Goal: Transaction & Acquisition: Purchase product/service

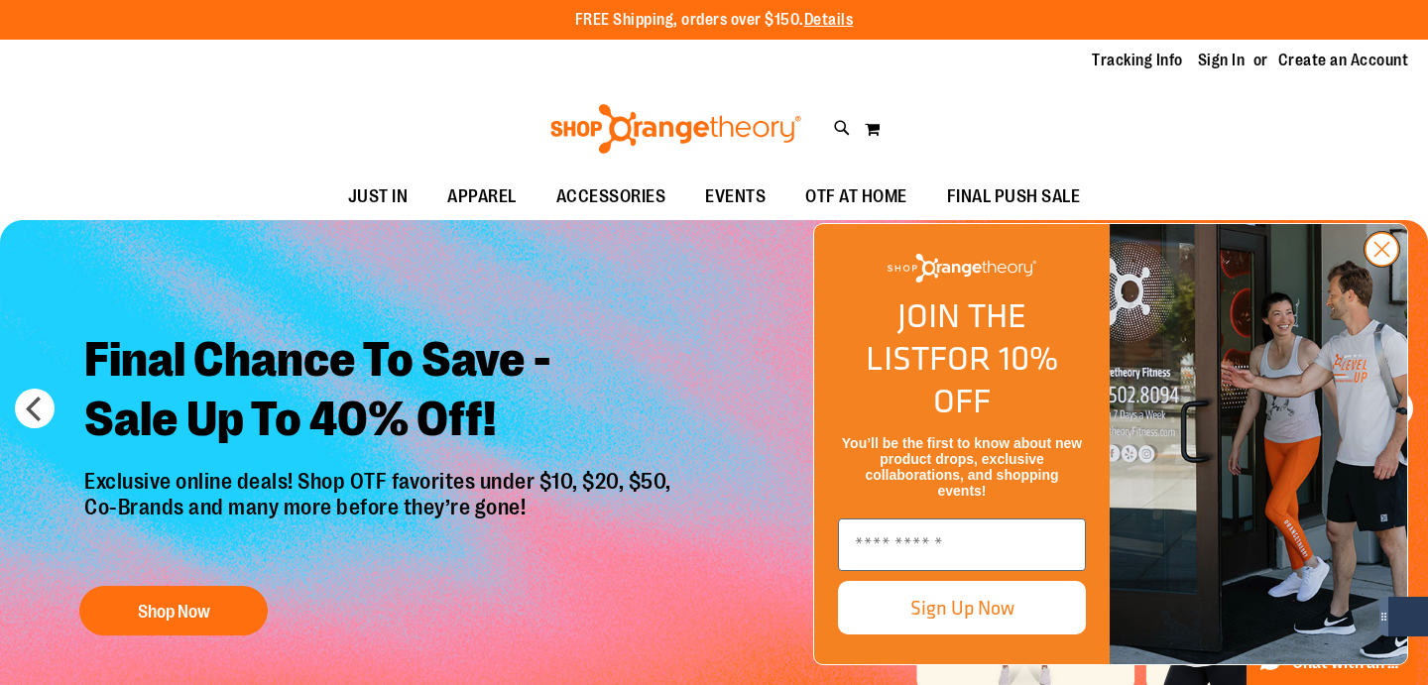
type input "**********"
click at [1378, 266] on circle "Close dialog" at bounding box center [1381, 249] width 33 height 33
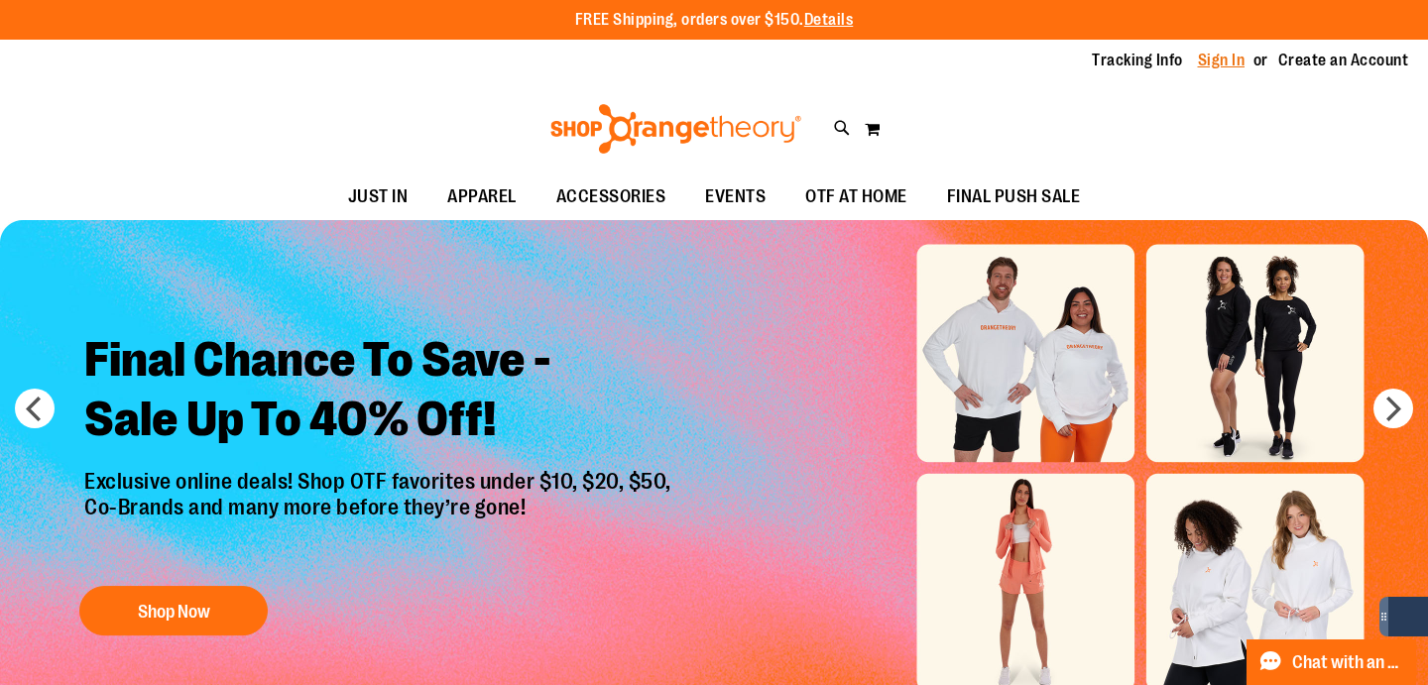
click at [1220, 55] on link "Sign In" at bounding box center [1222, 61] width 48 height 22
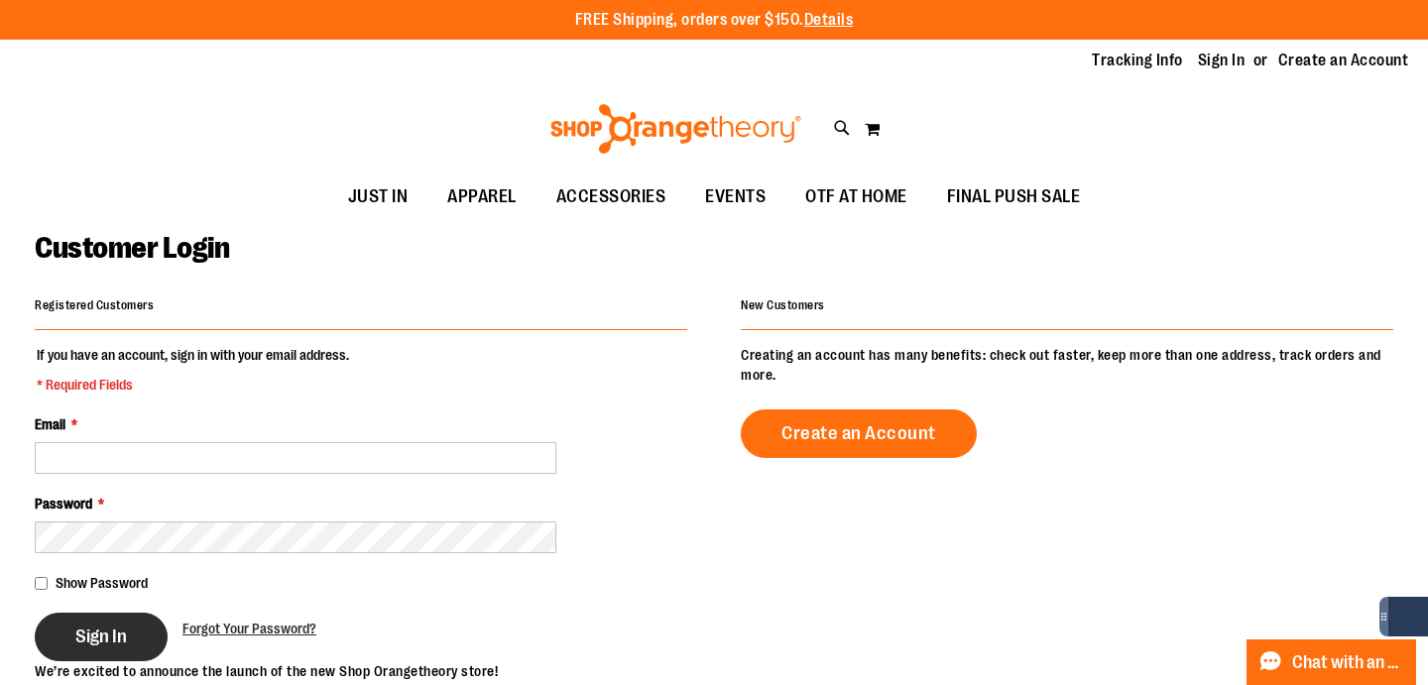
type input "**********"
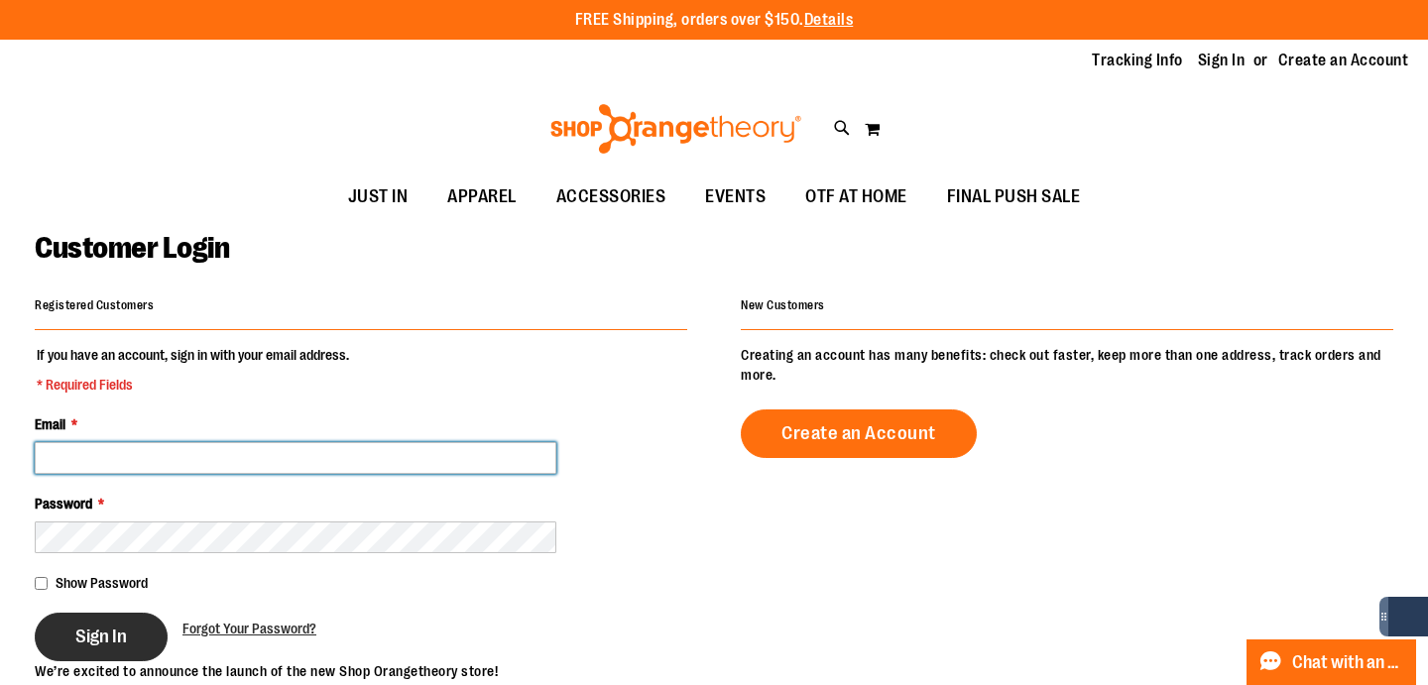
type input "**********"
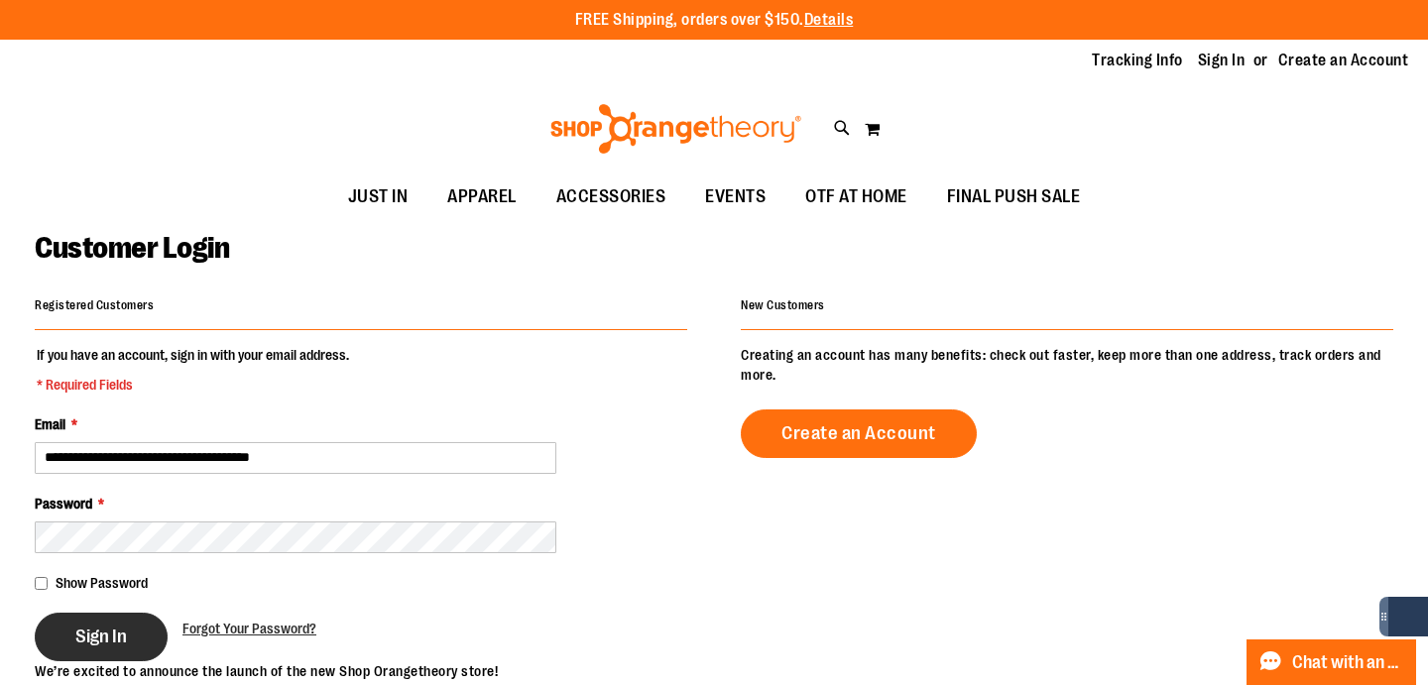
click at [112, 626] on span "Sign In" at bounding box center [101, 637] width 52 height 22
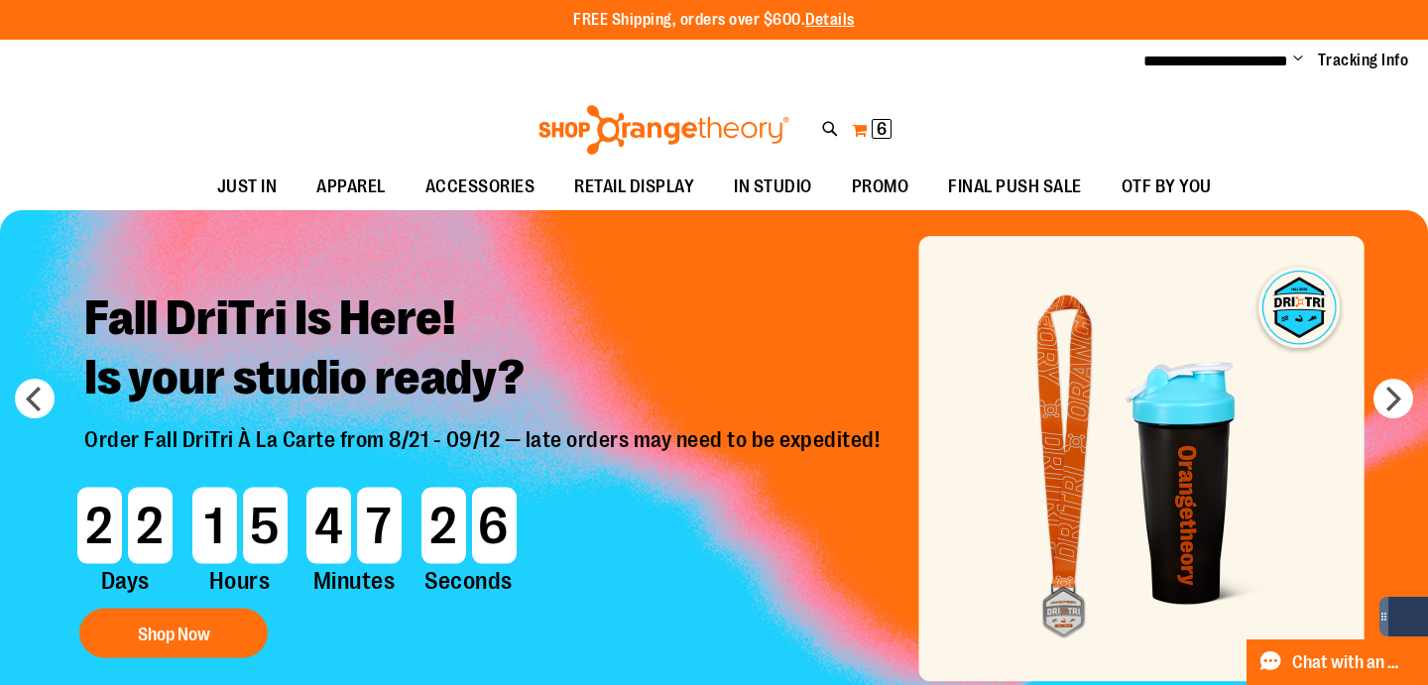
type input "**********"
click at [869, 125] on button "My Cart 6 6 items" at bounding box center [872, 130] width 42 height 32
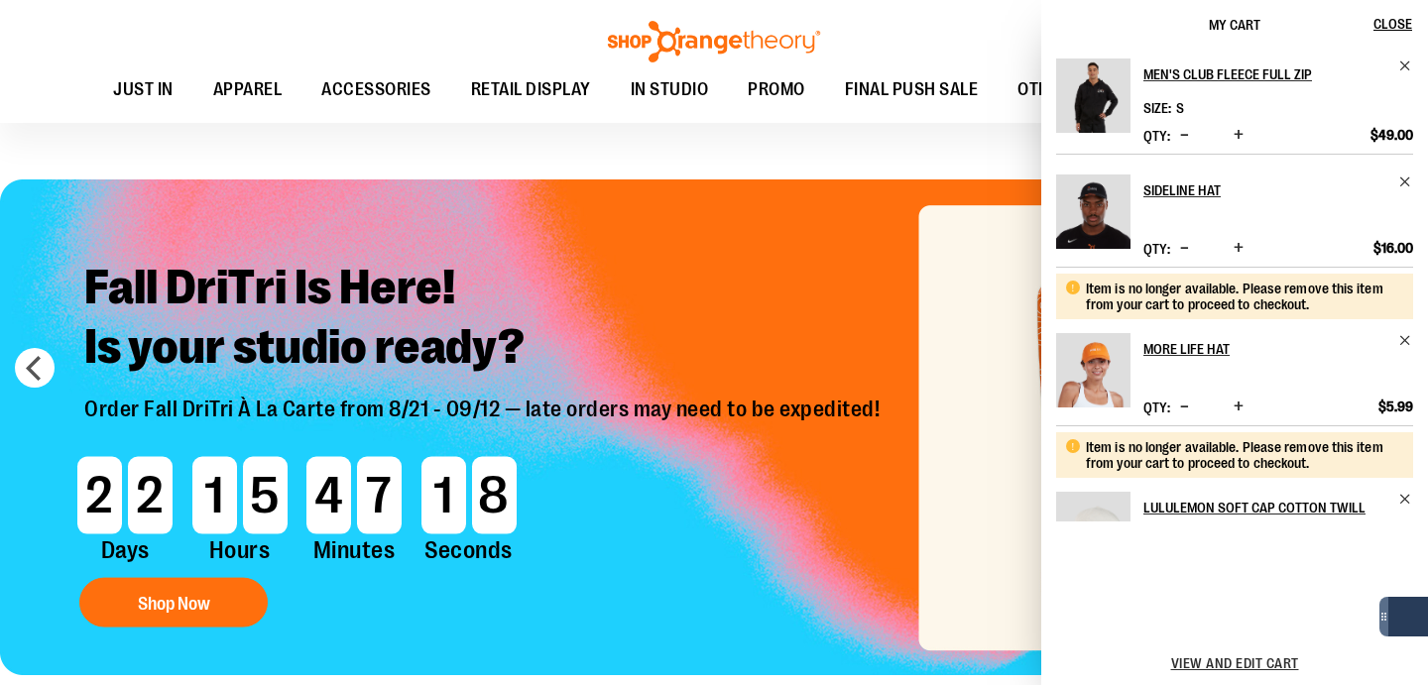
scroll to position [298, 0]
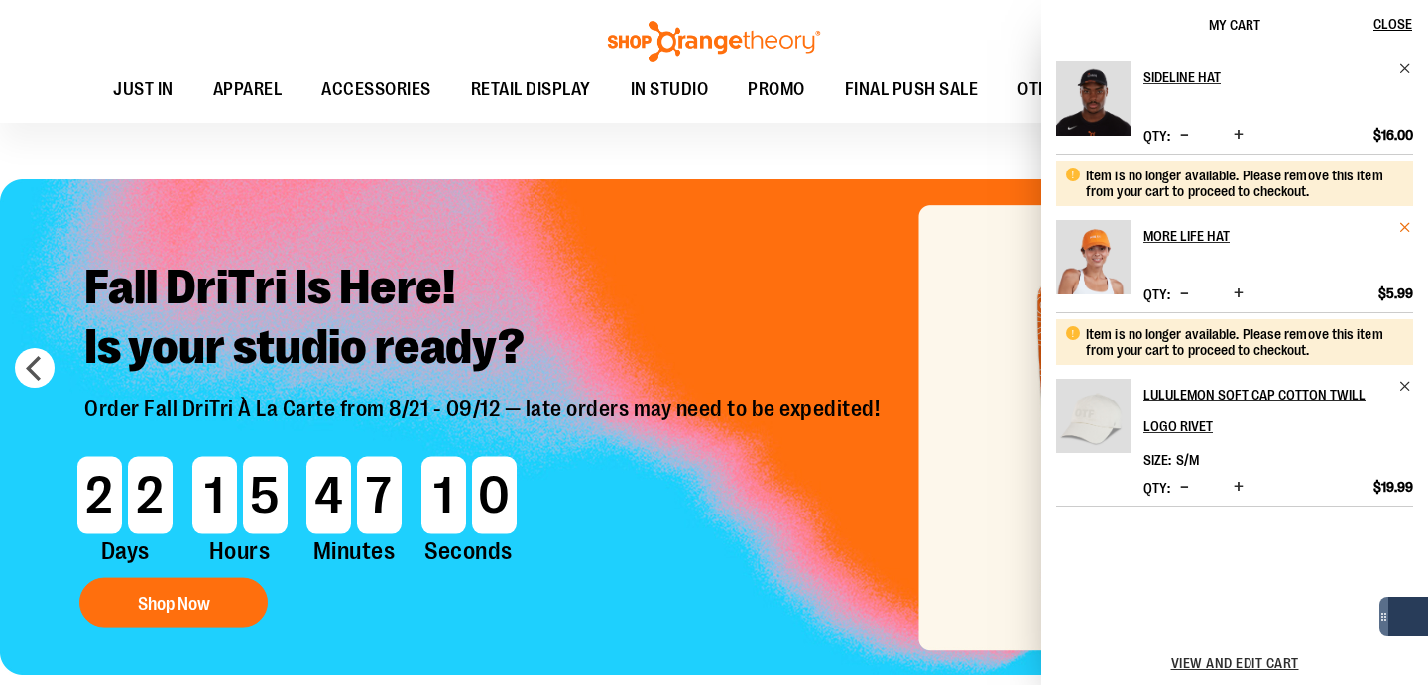
click at [1403, 224] on span "Remove item" at bounding box center [1405, 227] width 15 height 15
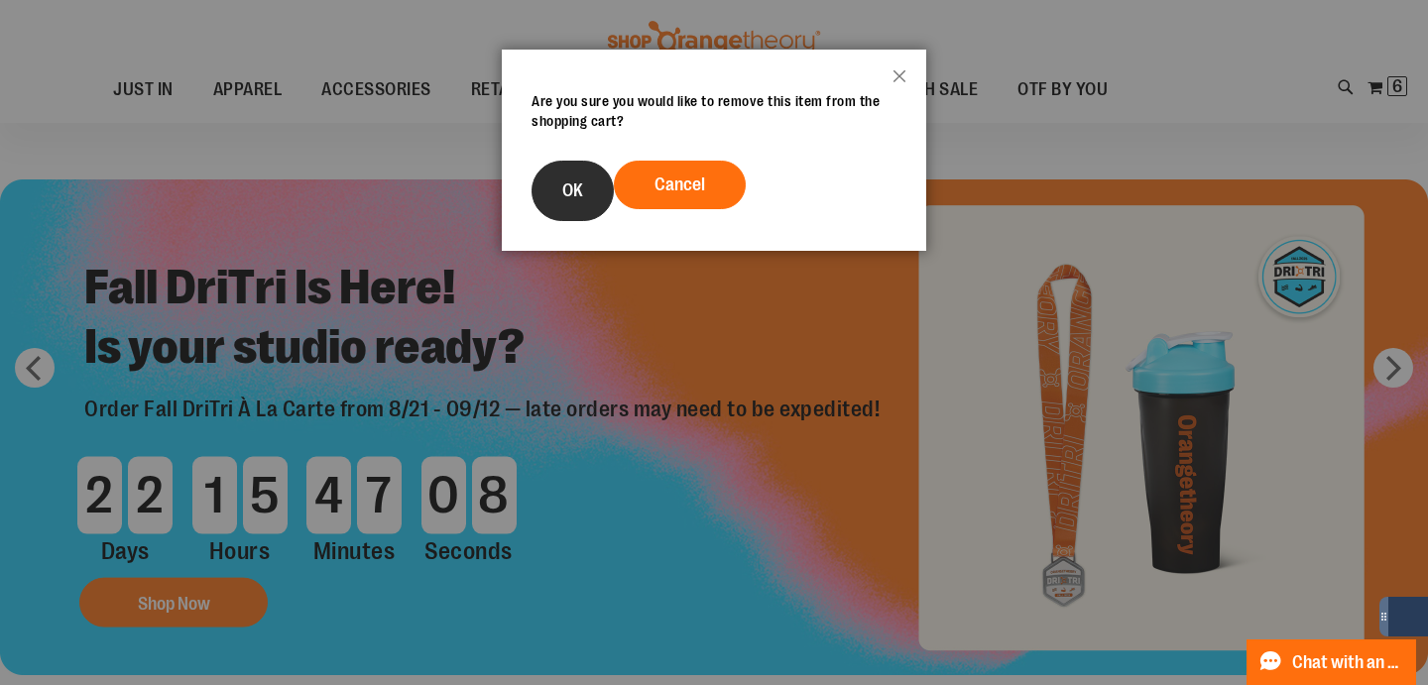
click at [562, 190] on span "OK" at bounding box center [572, 190] width 21 height 20
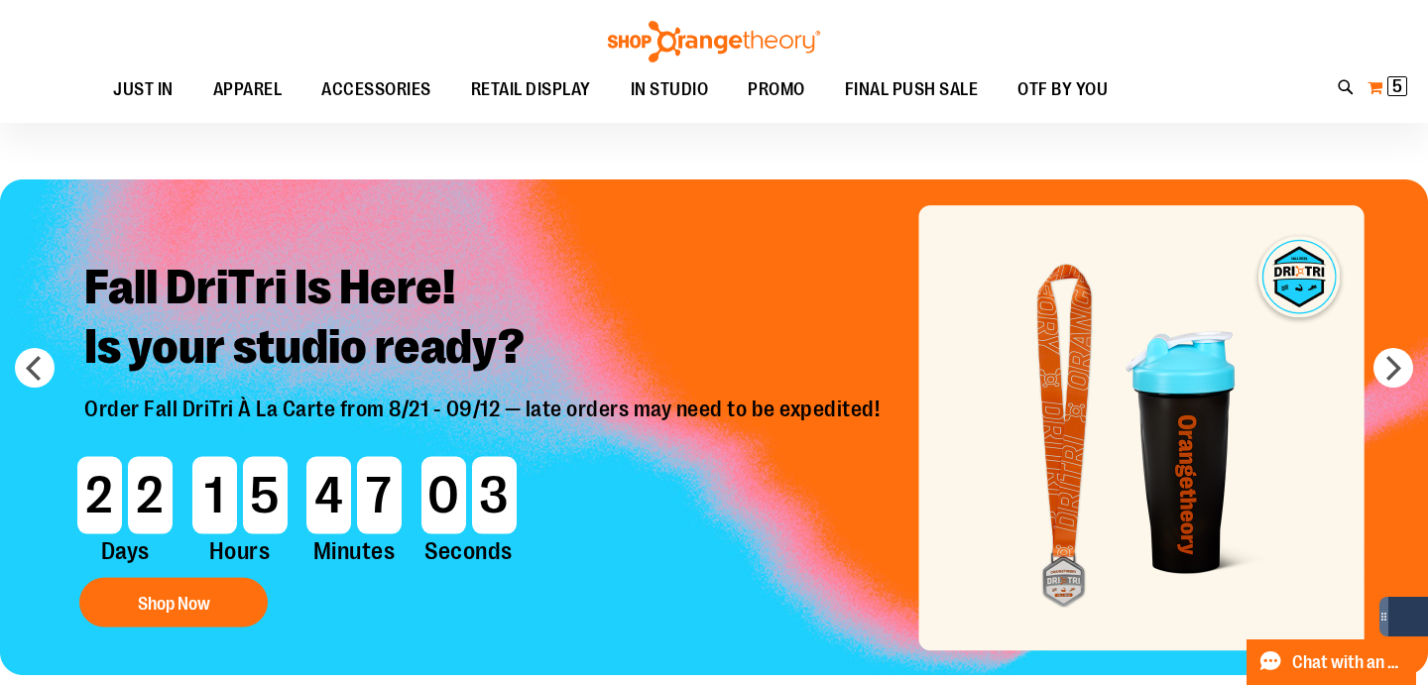
click at [1382, 103] on button "My Cart 5 5 items" at bounding box center [1387, 87] width 42 height 32
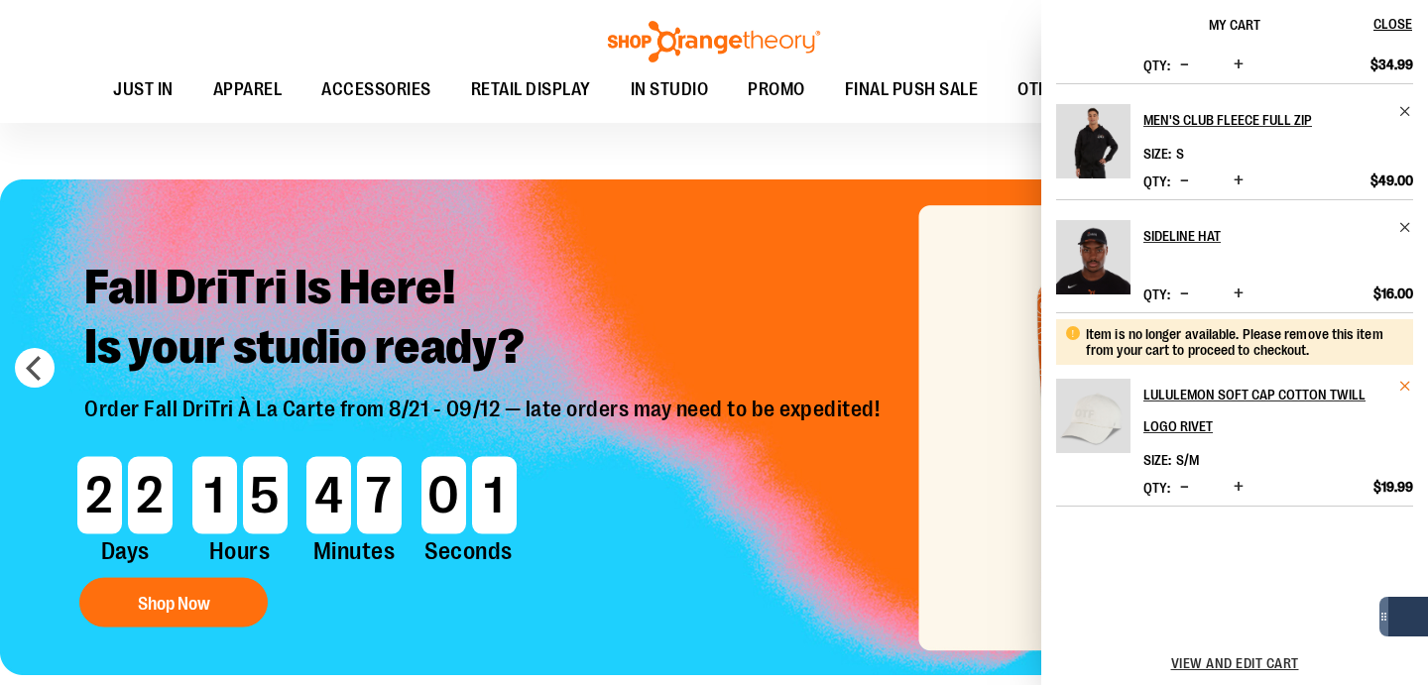
click at [1398, 389] on span "Remove item" at bounding box center [1405, 386] width 15 height 15
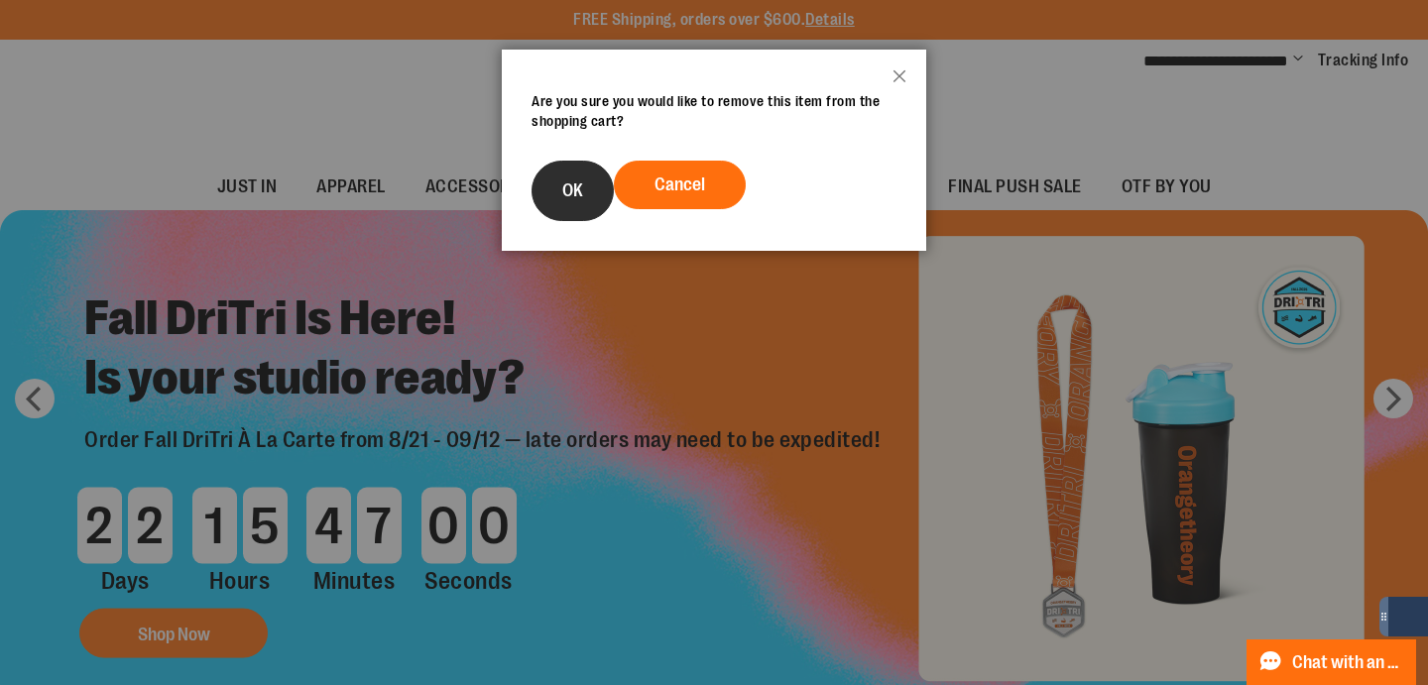
click at [564, 189] on span "OK" at bounding box center [572, 190] width 21 height 20
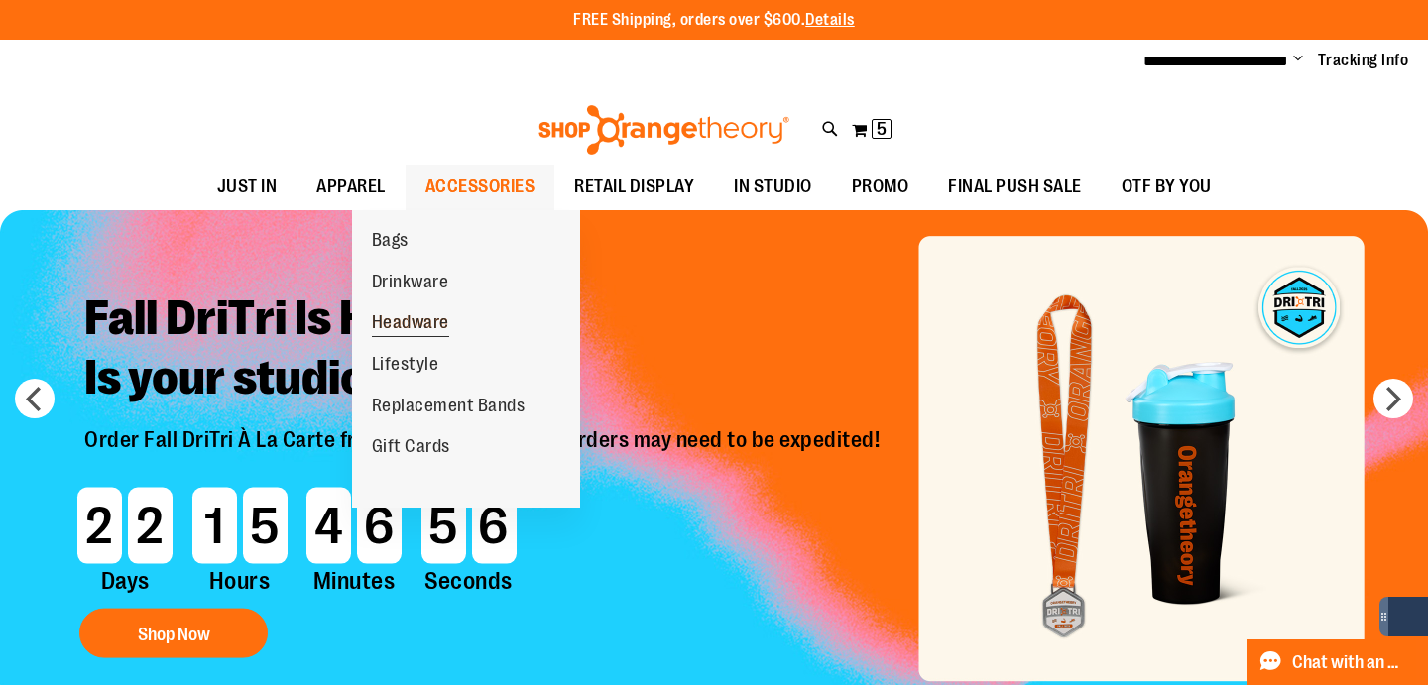
click at [414, 312] on span "Headware" at bounding box center [410, 324] width 77 height 25
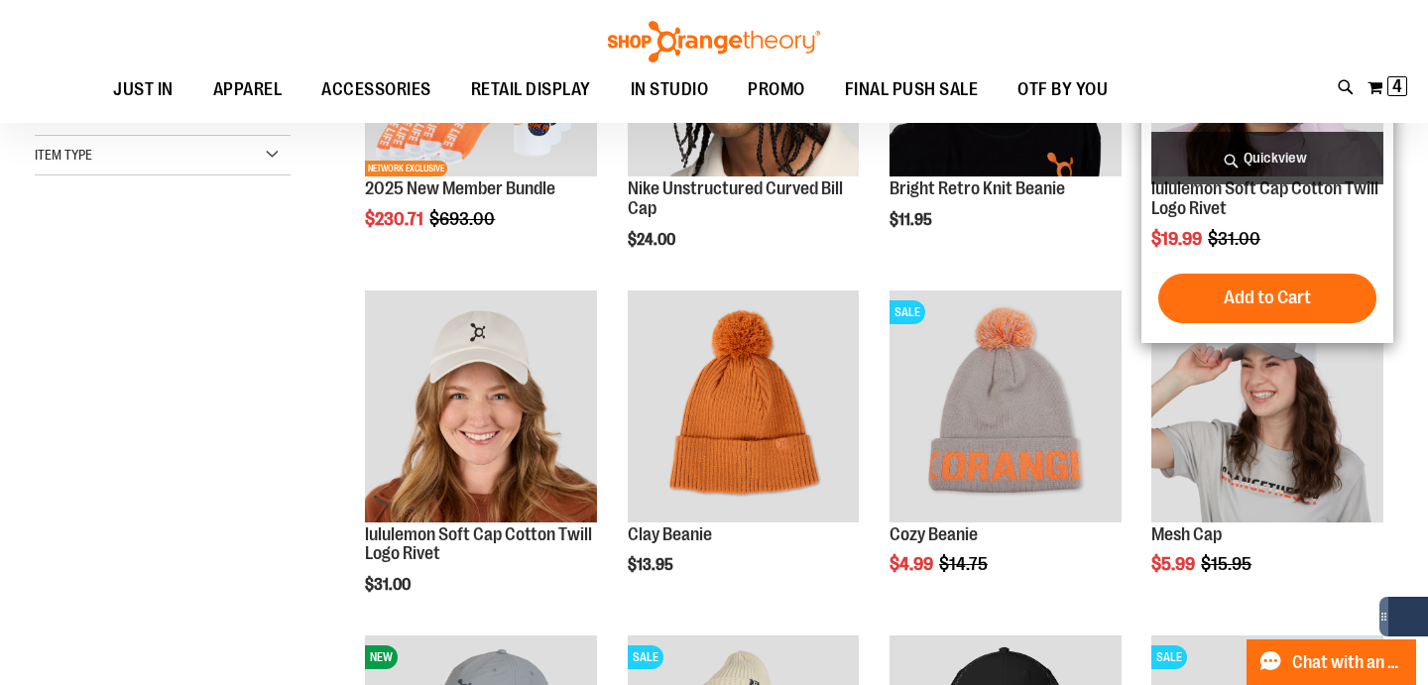
scroll to position [295, 0]
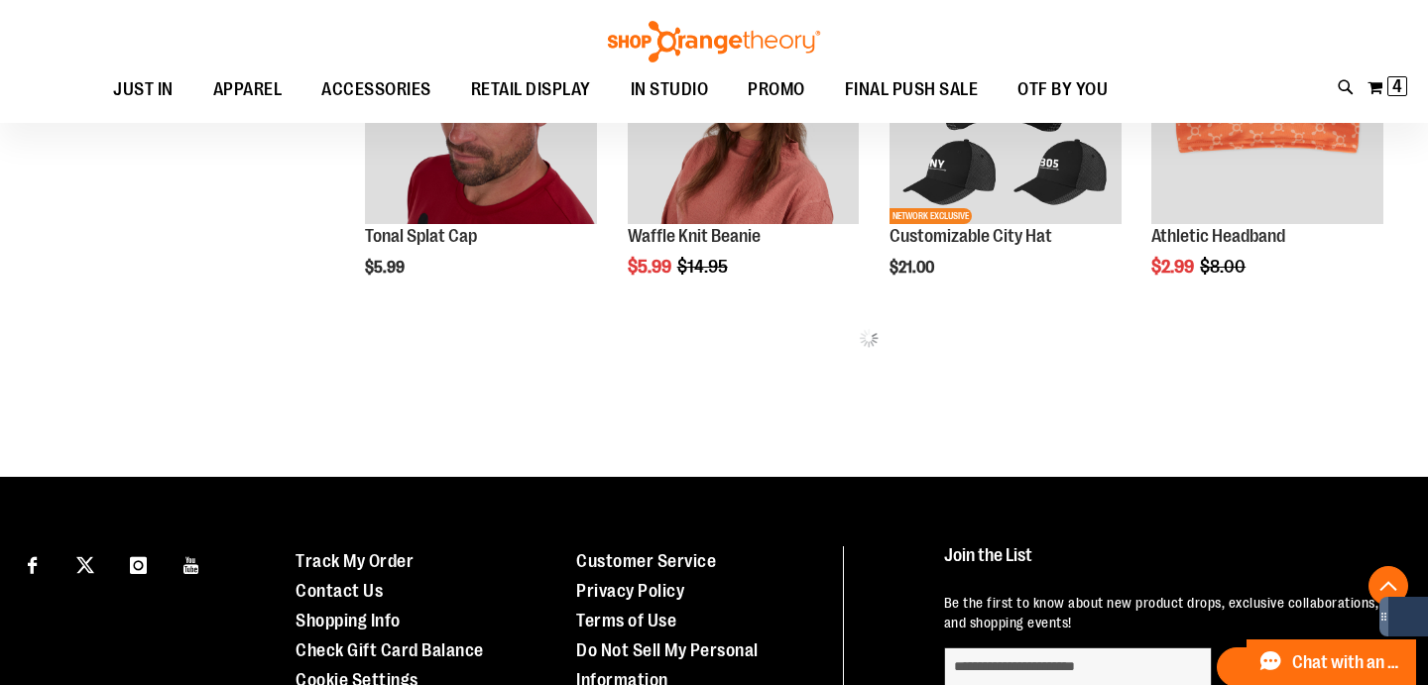
scroll to position [884, 0]
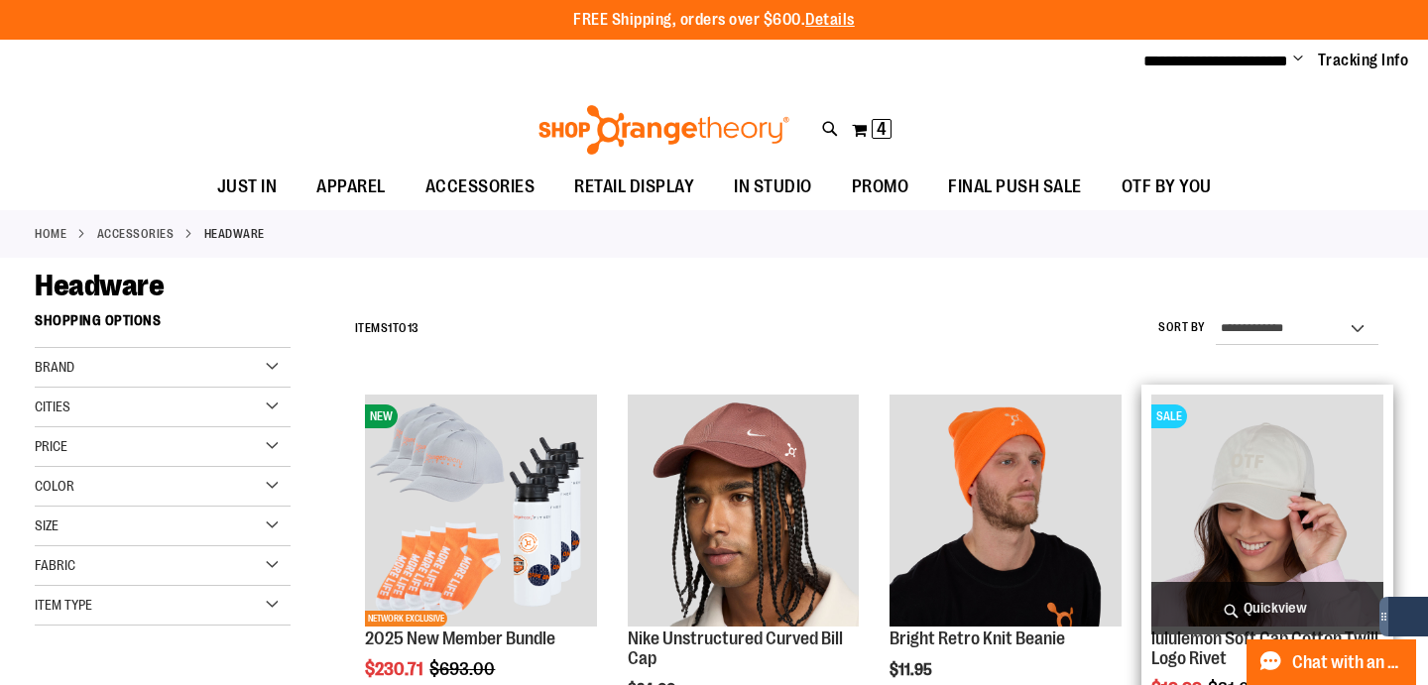
type input "**********"
click at [1260, 593] on span "Quickview" at bounding box center [1267, 608] width 232 height 53
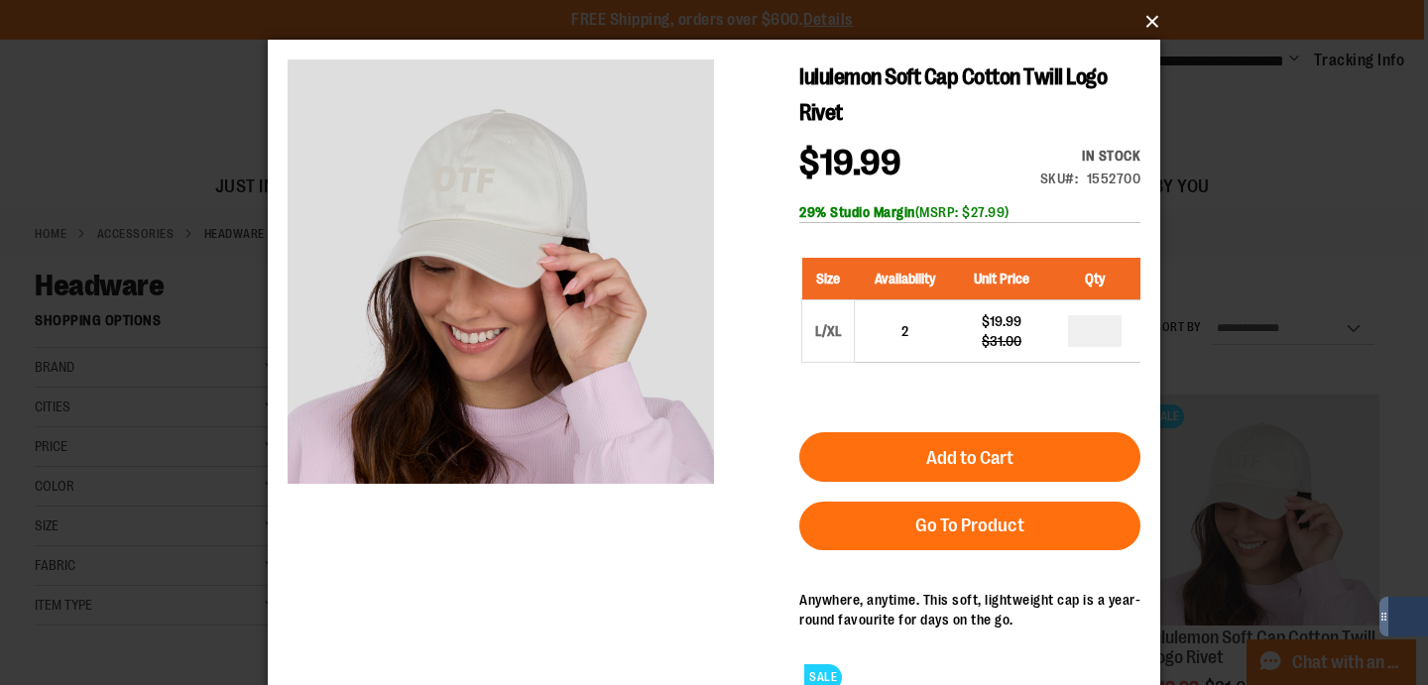
click at [1142, 24] on button "×" at bounding box center [720, 22] width 892 height 44
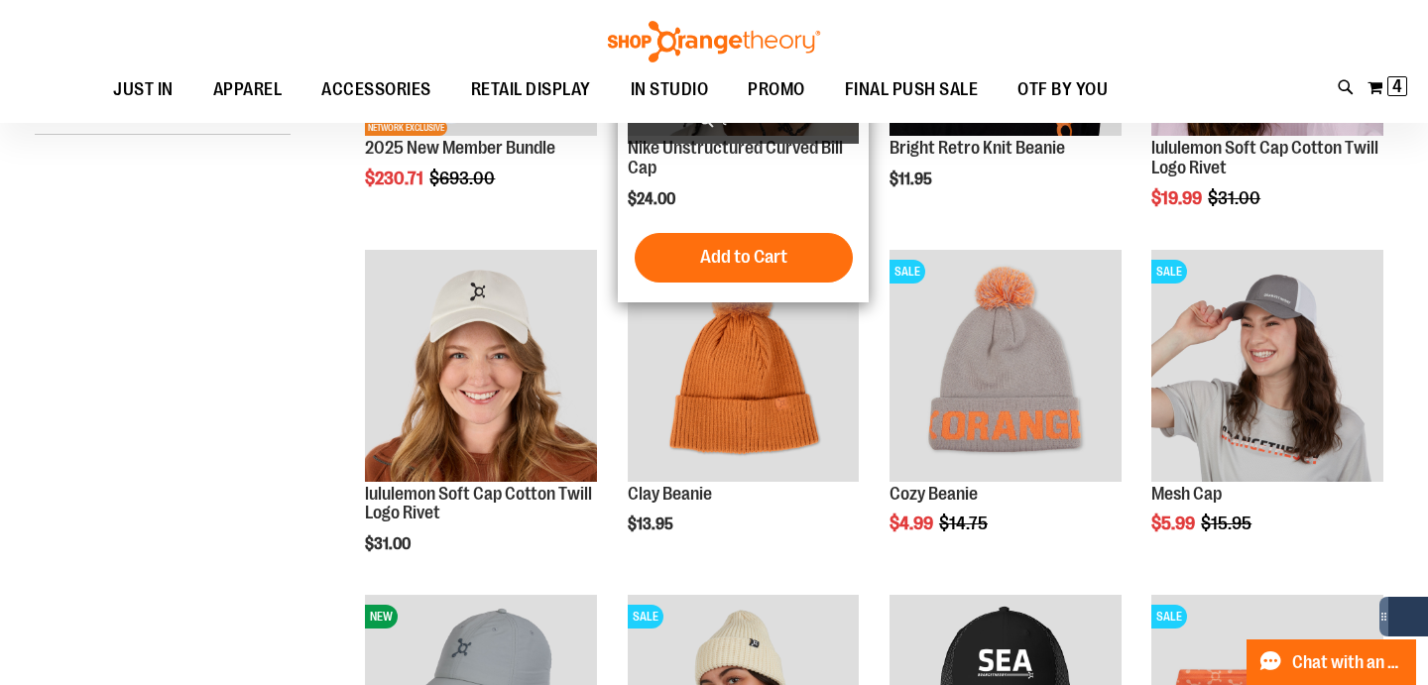
scroll to position [302, 0]
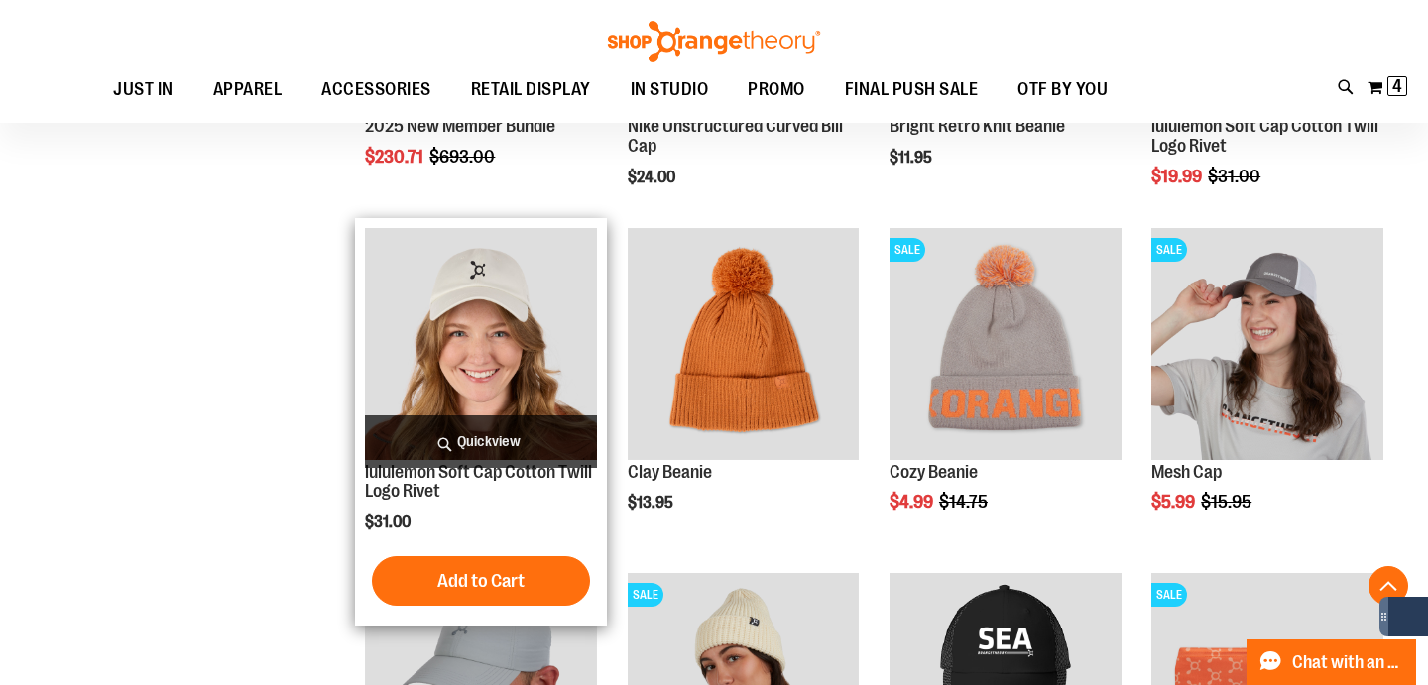
click at [496, 424] on span "Quickview" at bounding box center [481, 441] width 232 height 53
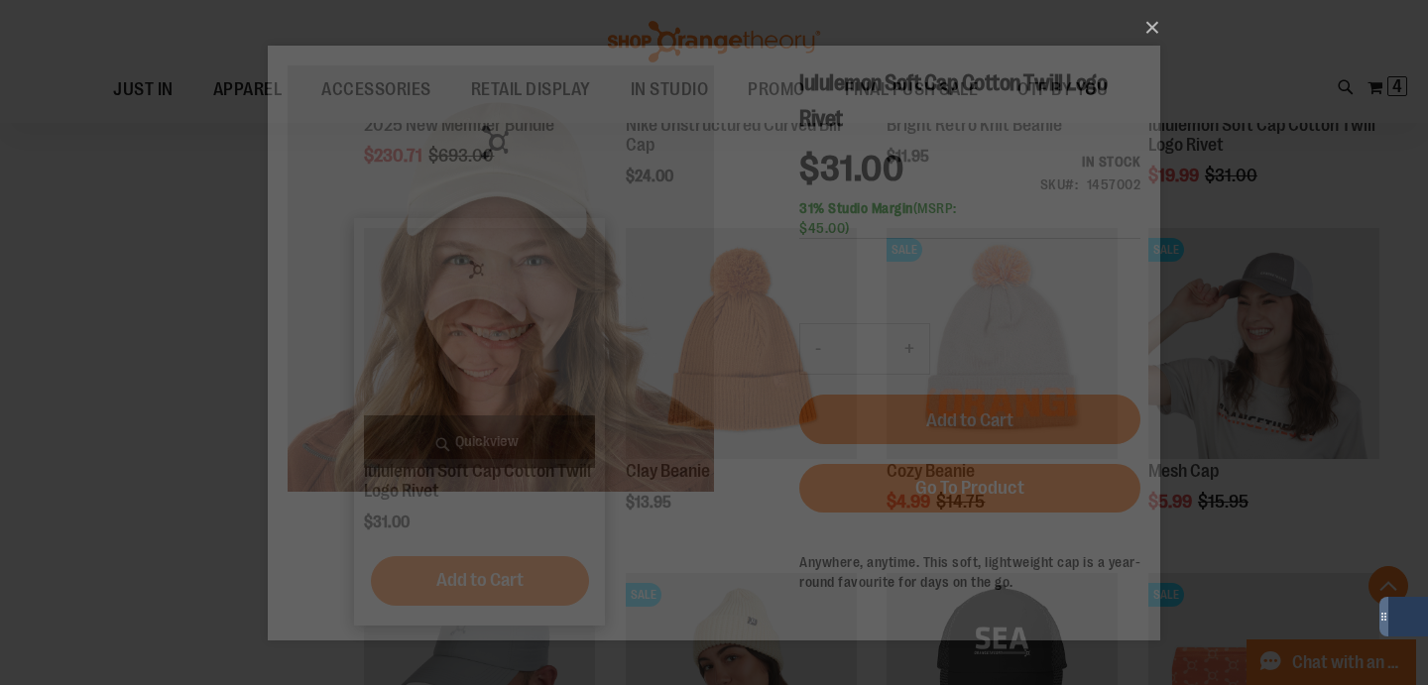
scroll to position [0, 0]
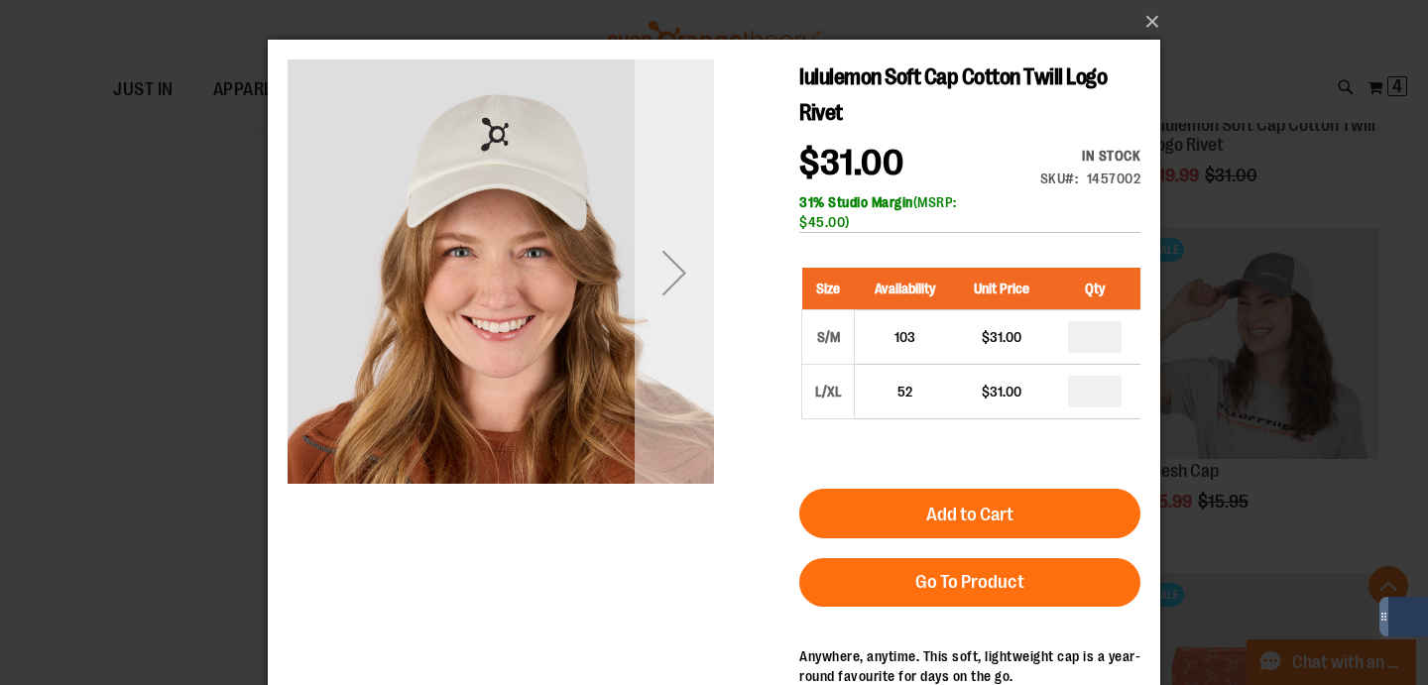
click at [650, 282] on div "Next" at bounding box center [673, 272] width 79 height 79
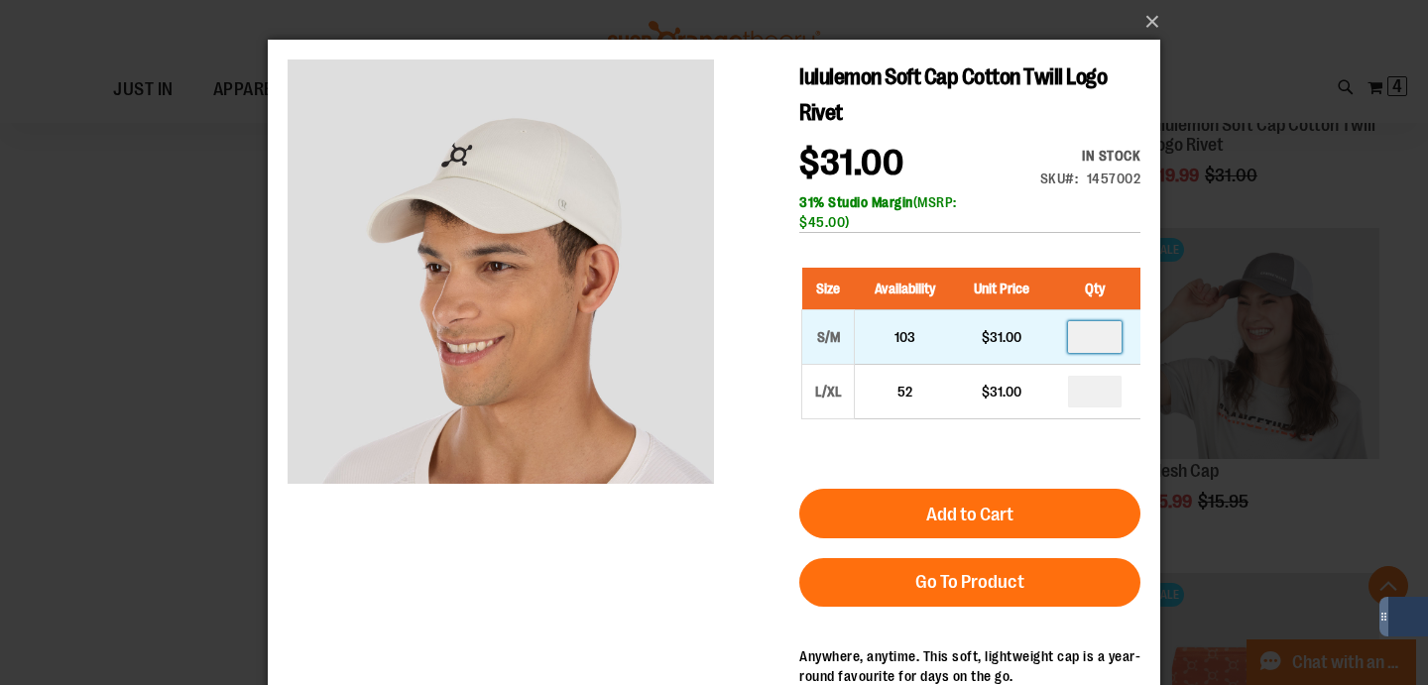
drag, startPoint x: 1107, startPoint y: 348, endPoint x: 1073, endPoint y: 345, distance: 34.8
click at [1074, 345] on input "number" at bounding box center [1095, 337] width 54 height 32
type input "*"
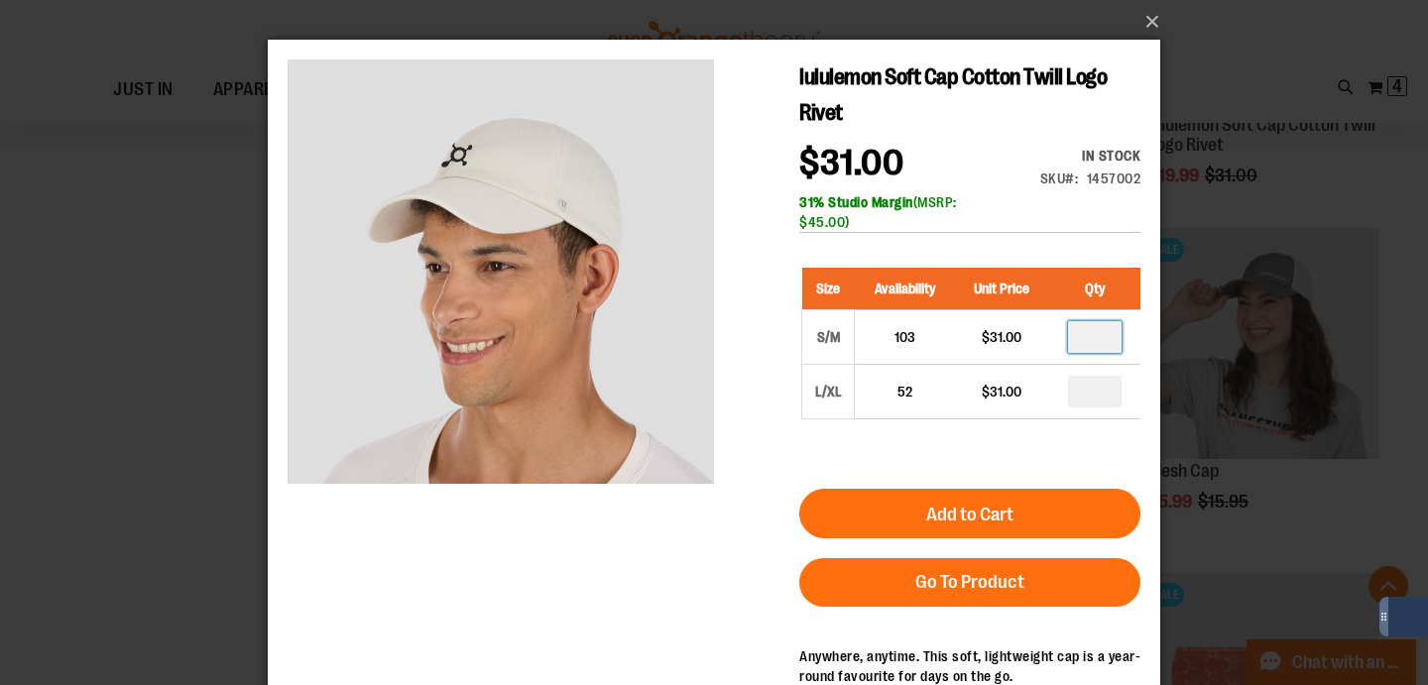
click at [938, 465] on div "Size Availability Unit Price Qty S/M 103 $31.00 * L/XL 52 $31.00" at bounding box center [969, 358] width 341 height 221
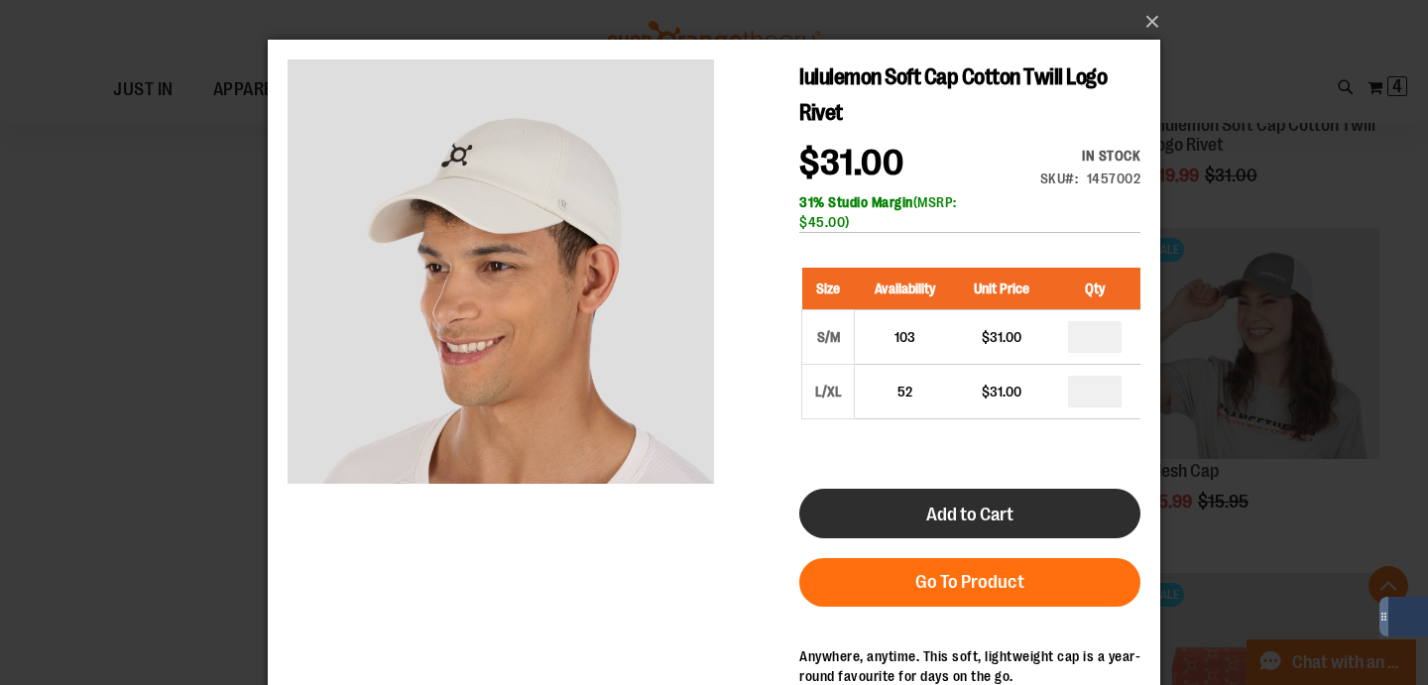
click at [953, 521] on span "Add to Cart" at bounding box center [969, 515] width 87 height 22
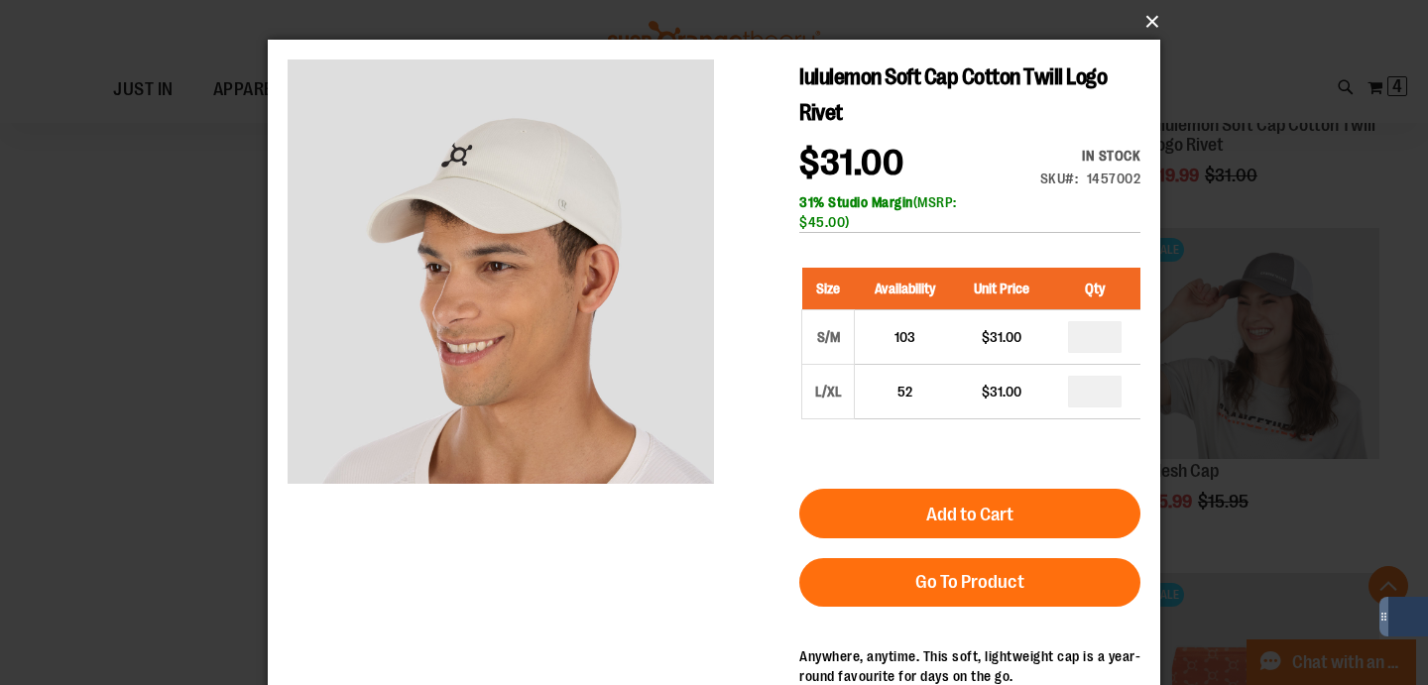
click at [1153, 19] on button "×" at bounding box center [720, 22] width 892 height 44
click at [1150, 25] on button "×" at bounding box center [720, 22] width 892 height 44
click at [1149, 19] on button "×" at bounding box center [720, 22] width 892 height 44
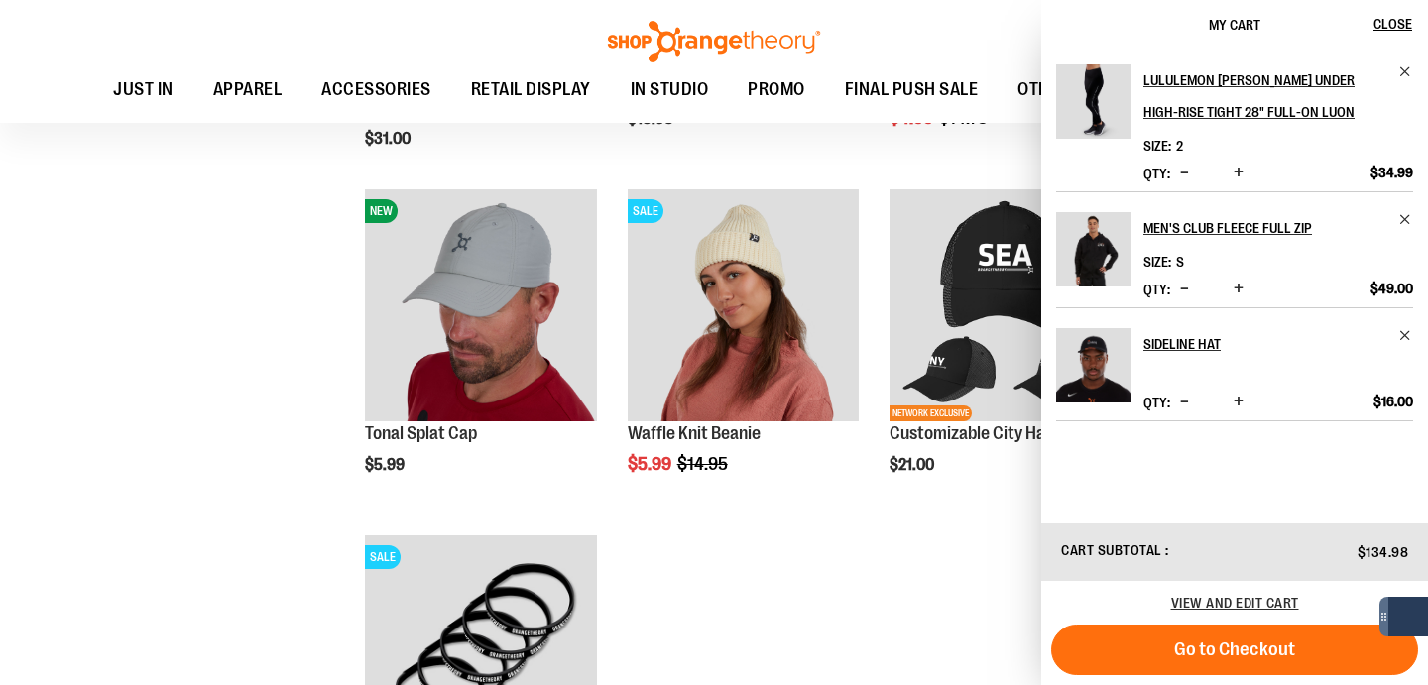
scroll to position [688, 0]
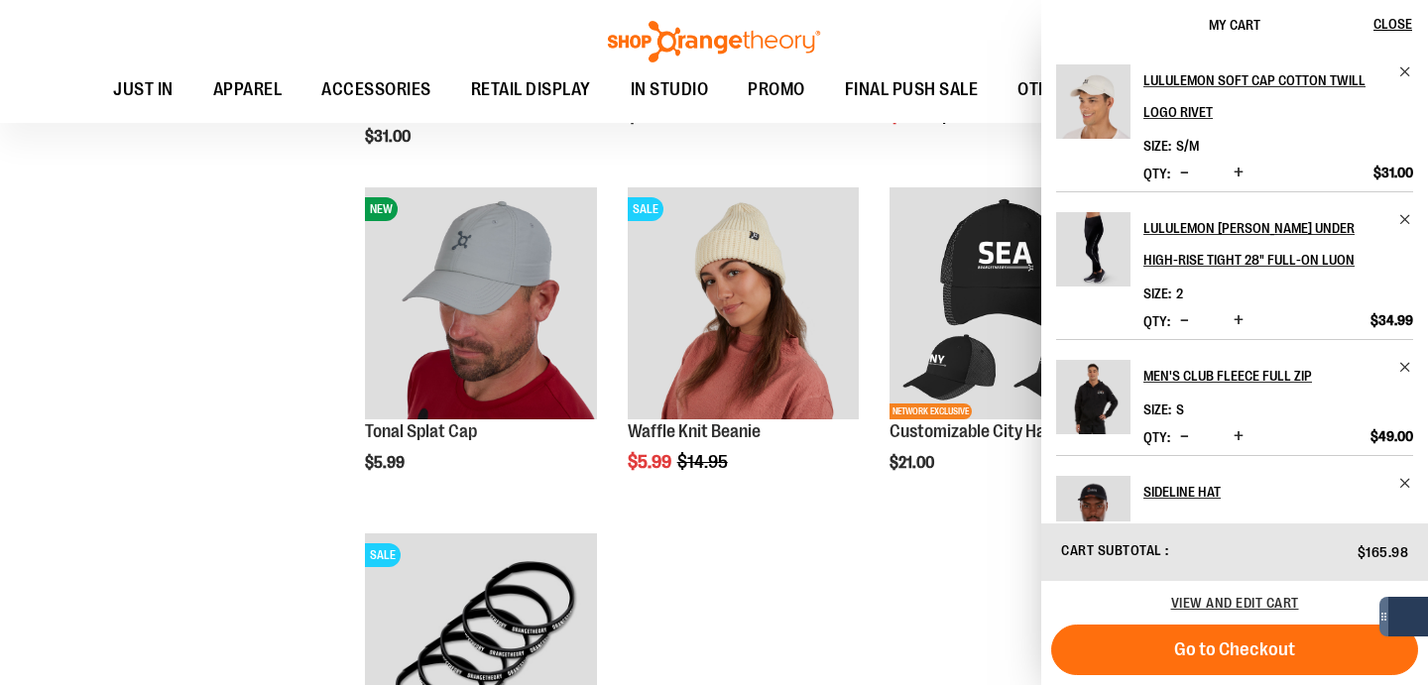
click at [253, 345] on div "**********" at bounding box center [714, 196] width 1358 height 1582
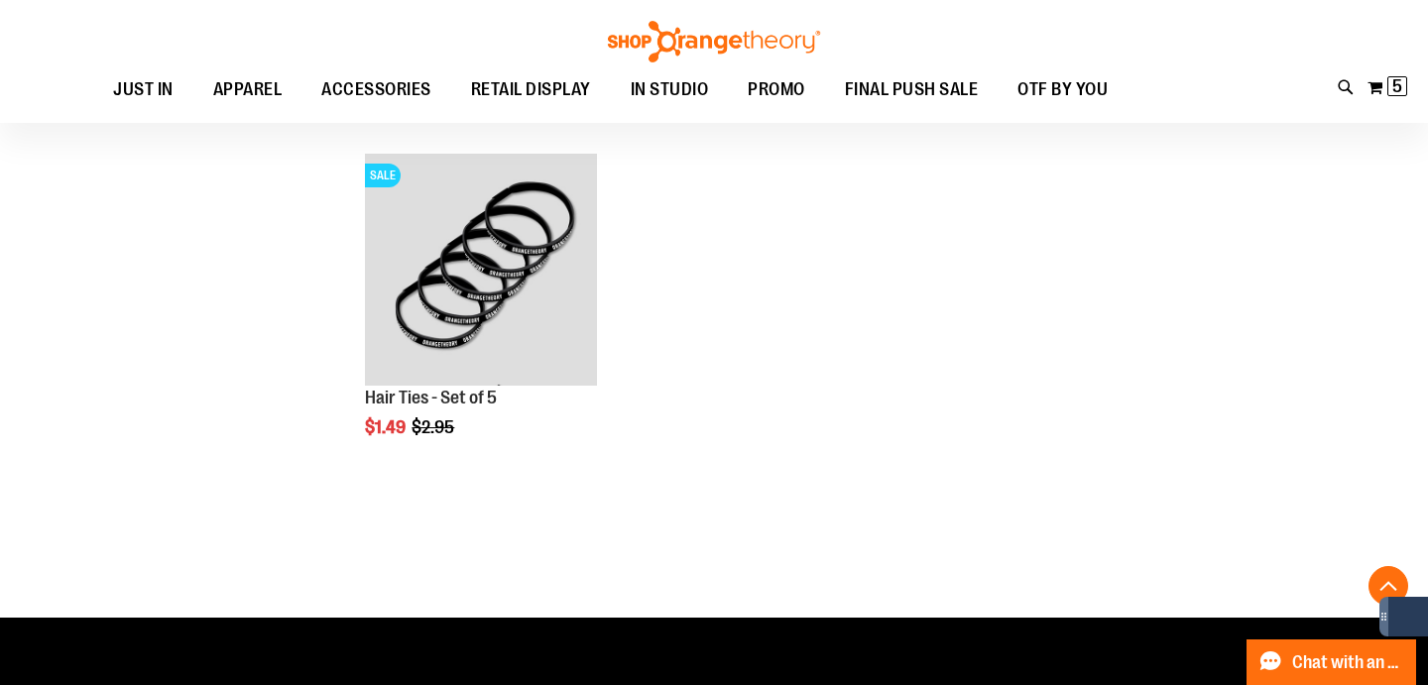
scroll to position [85, 0]
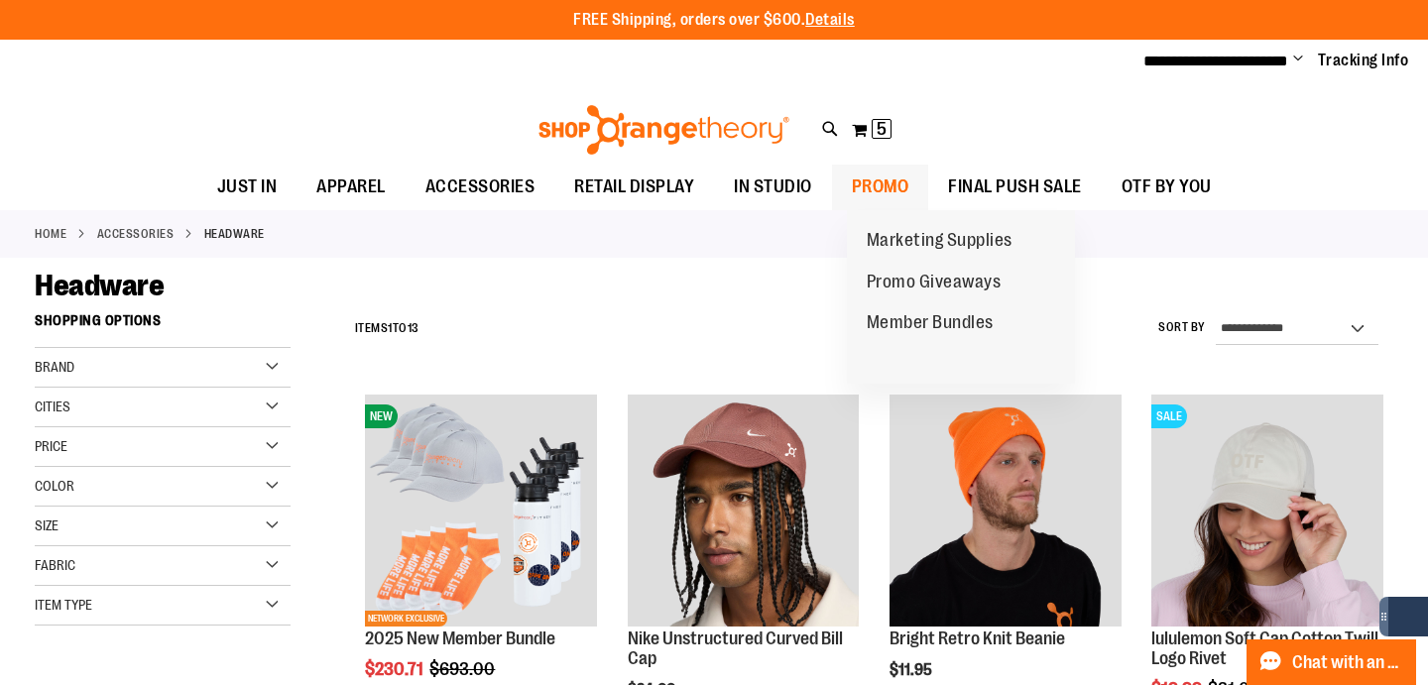
click at [890, 193] on span "PROMO" at bounding box center [880, 187] width 57 height 45
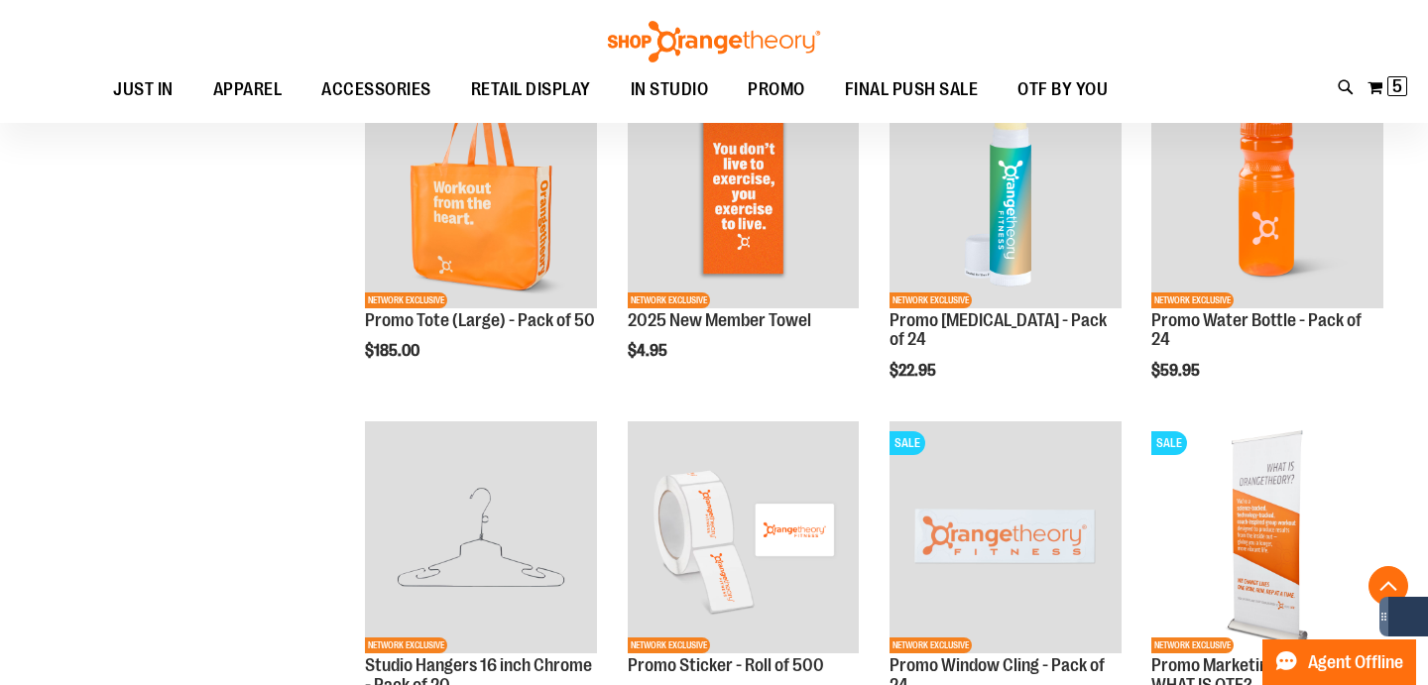
scroll to position [1305, 0]
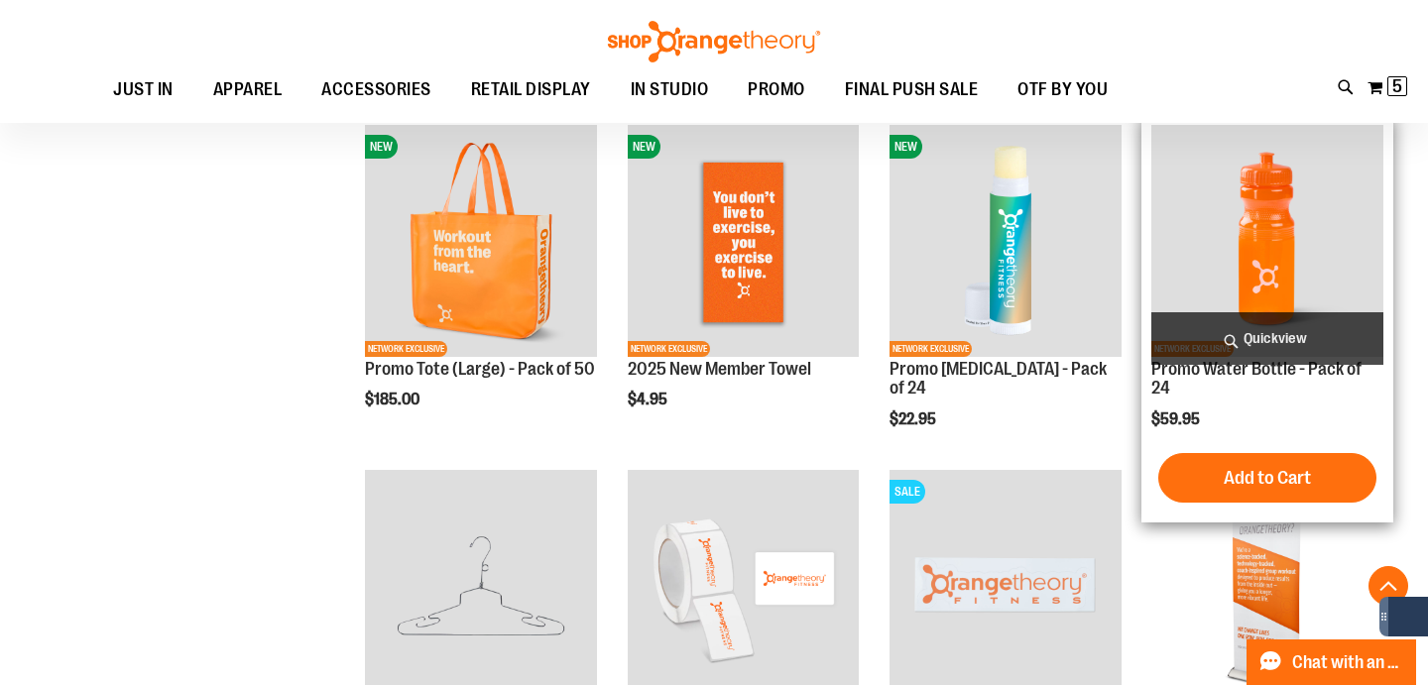
type input "**********"
click at [1288, 262] on img "product" at bounding box center [1267, 241] width 232 height 232
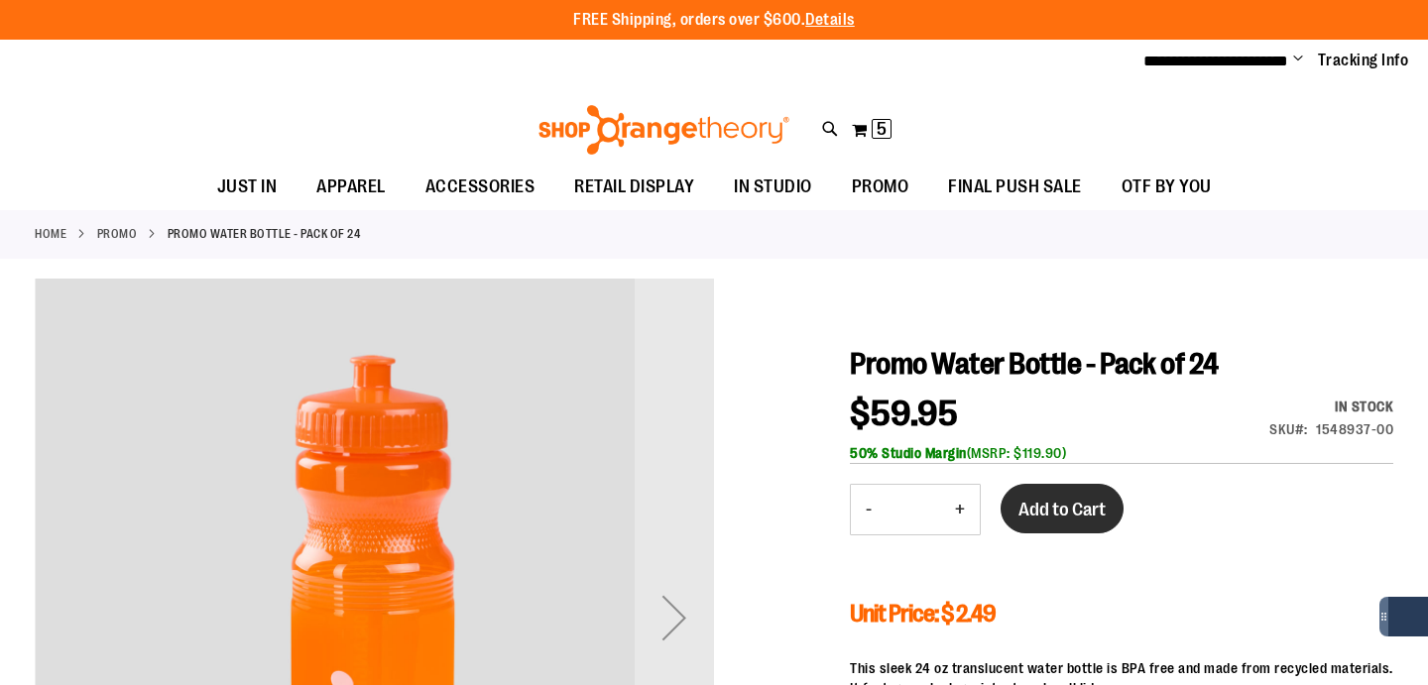
click at [1072, 514] on span "Add to Cart" at bounding box center [1061, 510] width 87 height 22
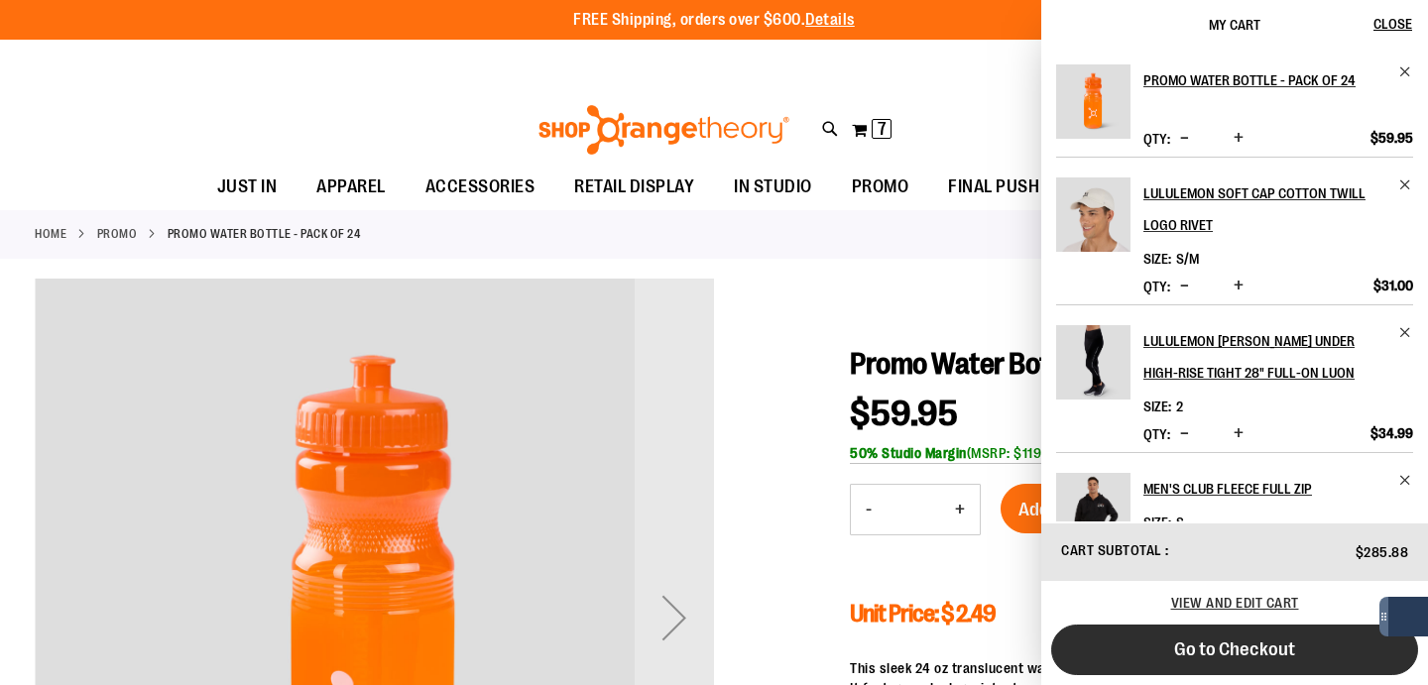
click at [1211, 648] on span "Go to Checkout" at bounding box center [1234, 649] width 121 height 22
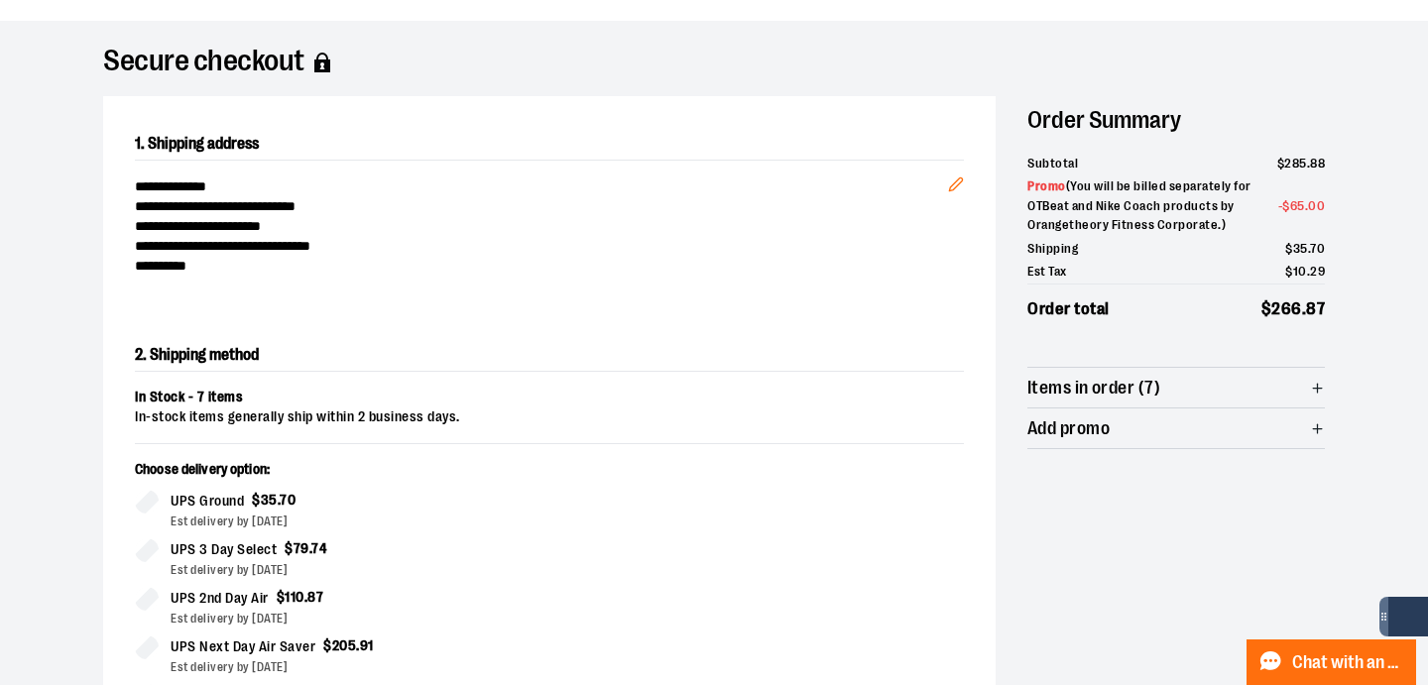
scroll to position [93, 0]
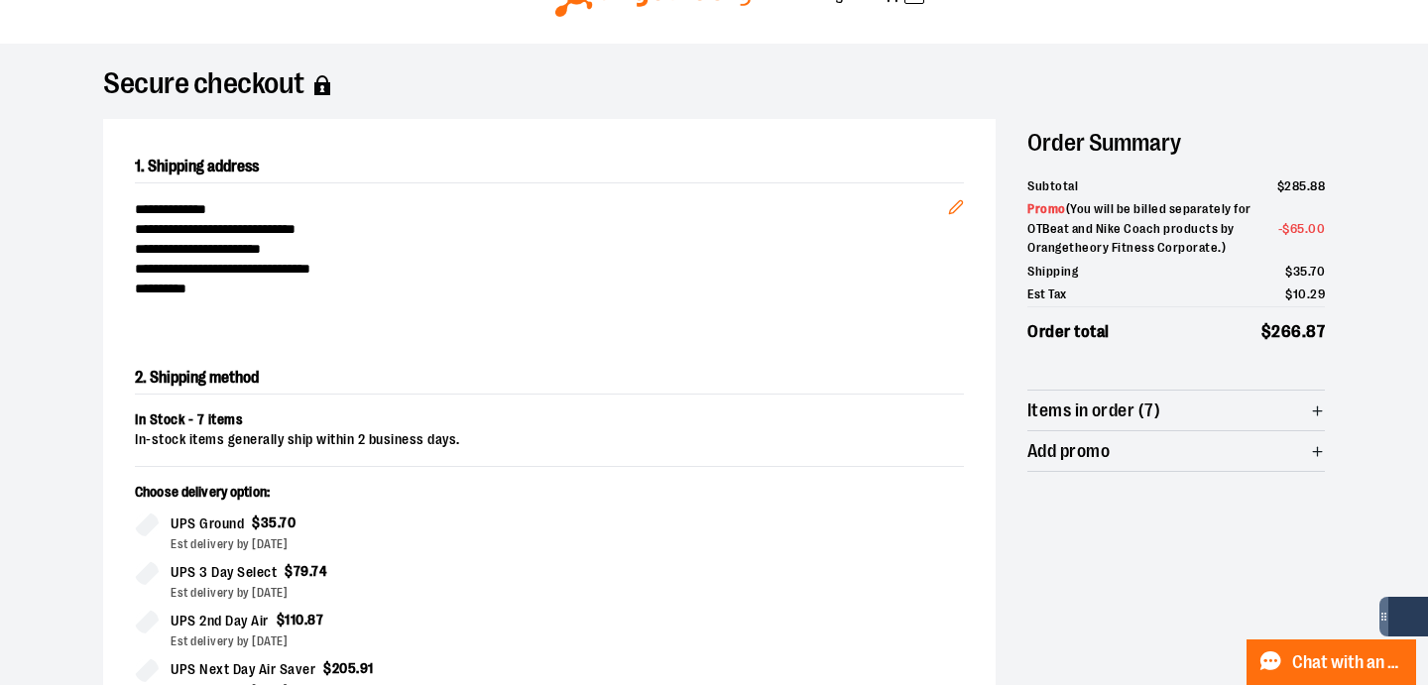
click at [1152, 415] on span "Items in order (7)" at bounding box center [1093, 410] width 133 height 19
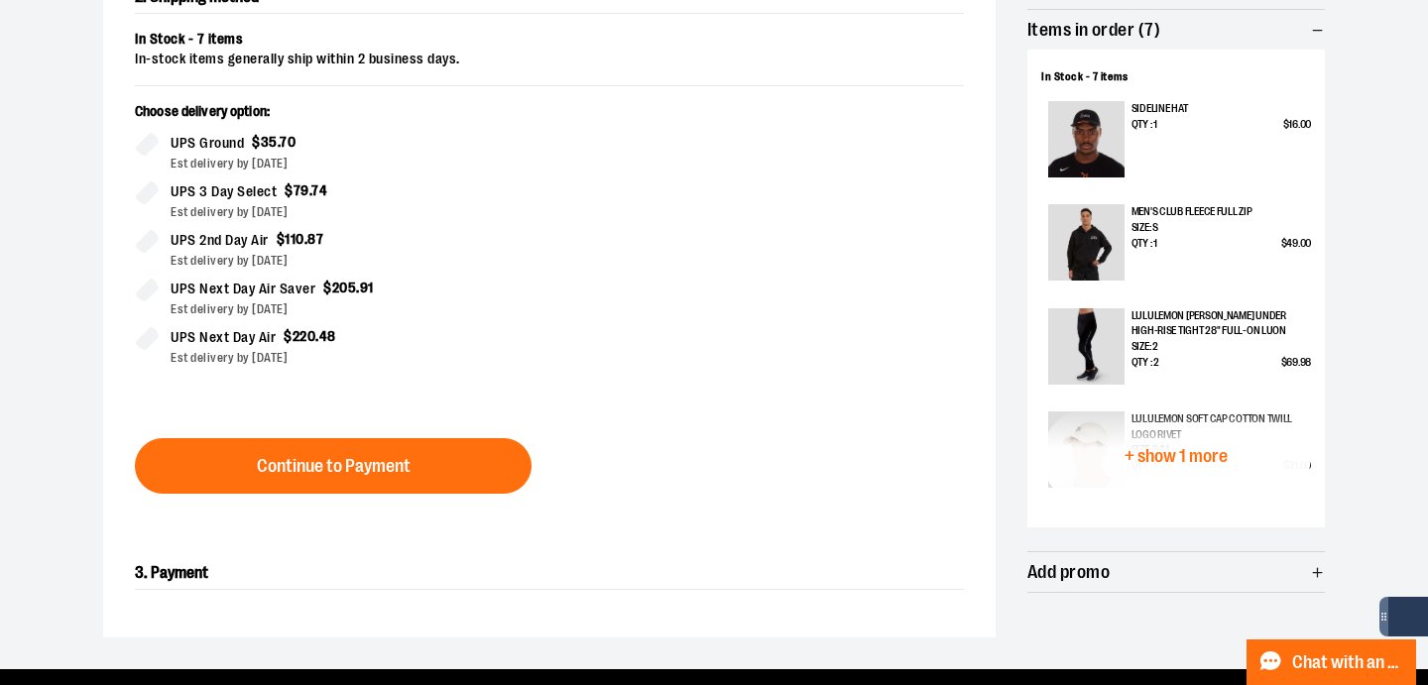
scroll to position [476, 0]
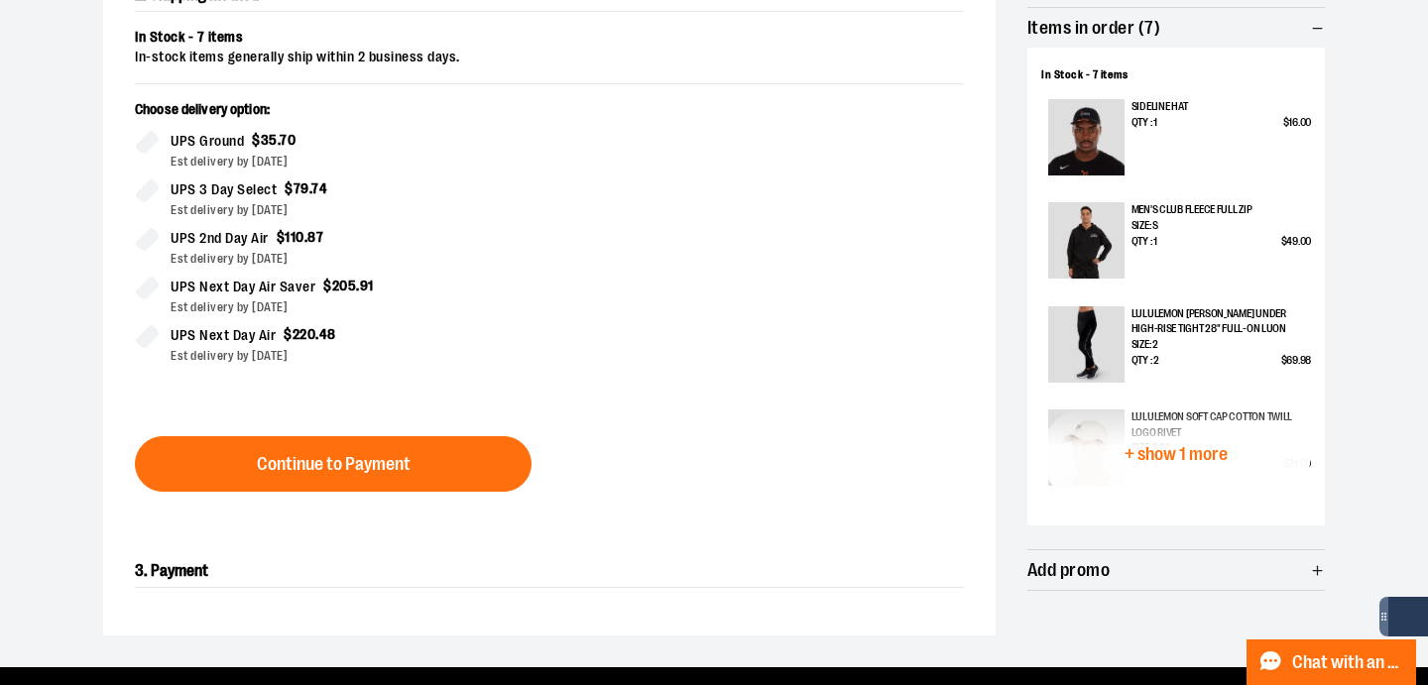
click at [1180, 452] on span "+ show 1 more" at bounding box center [1175, 454] width 103 height 19
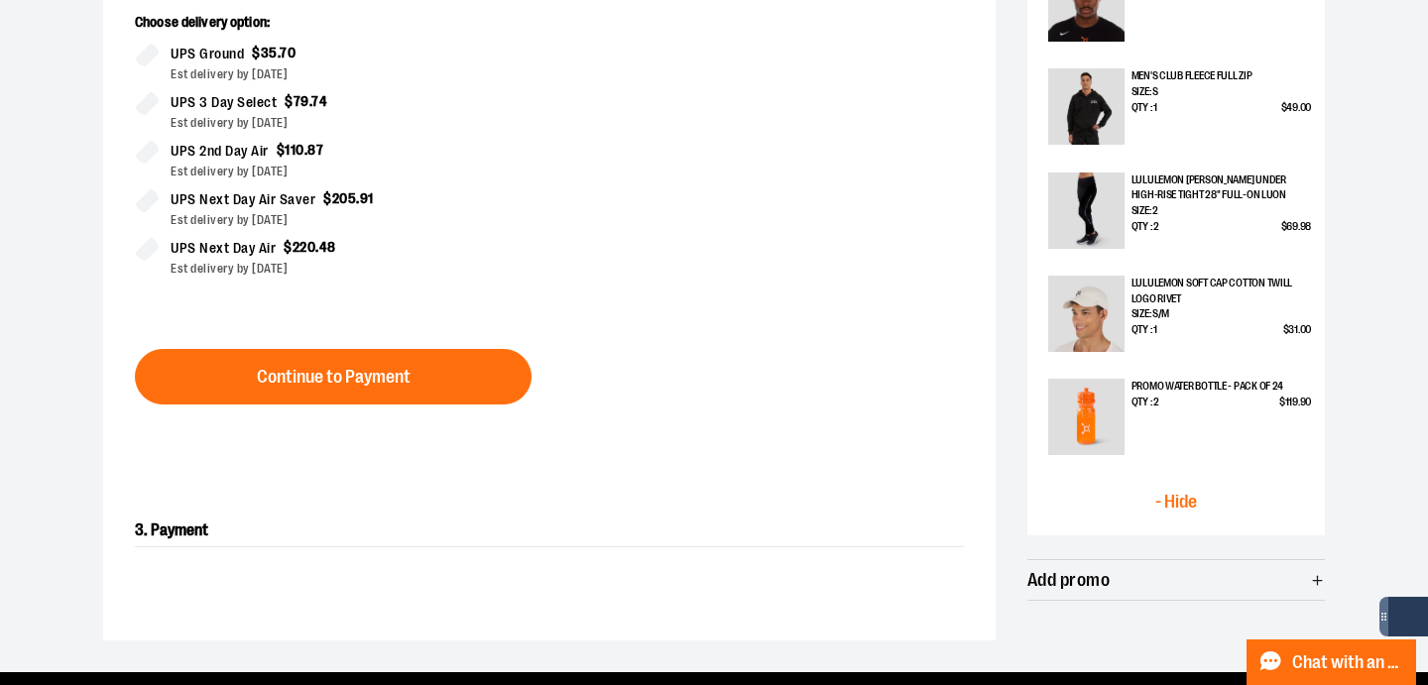
scroll to position [609, 0]
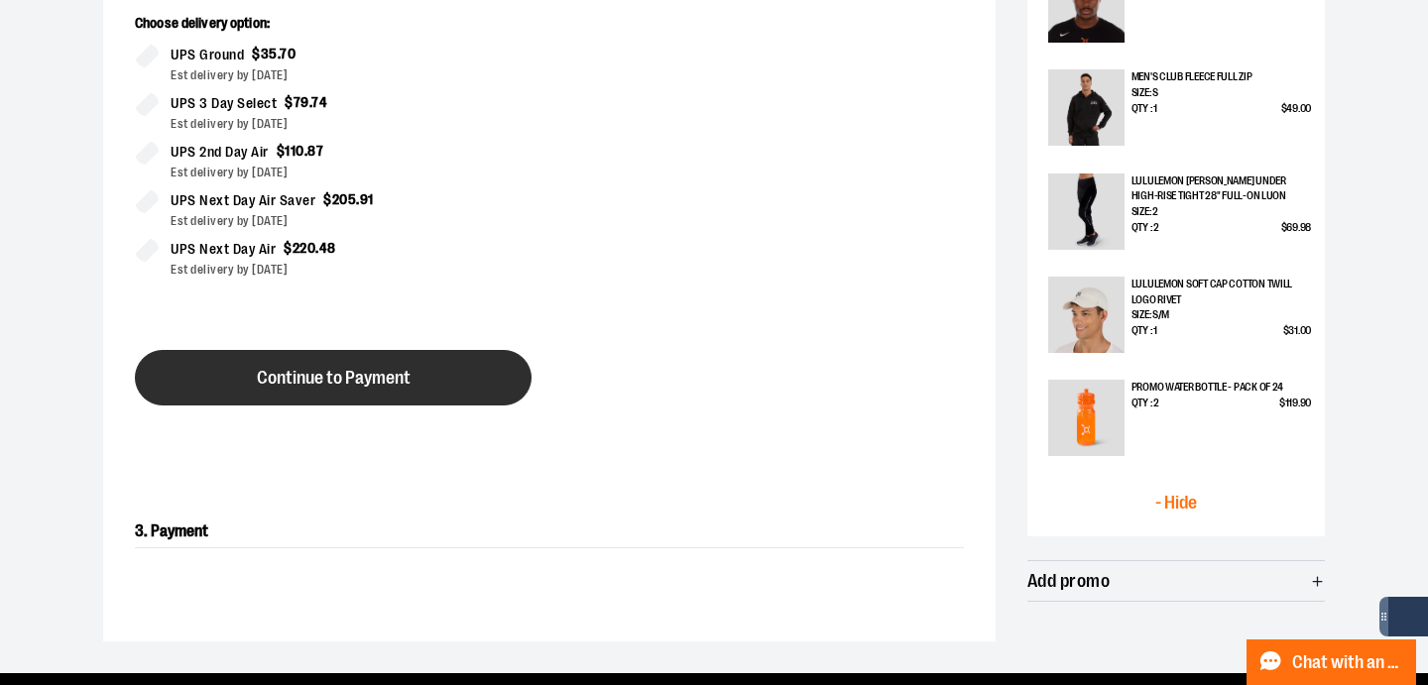
click at [285, 369] on span "Continue to Payment" at bounding box center [334, 378] width 154 height 19
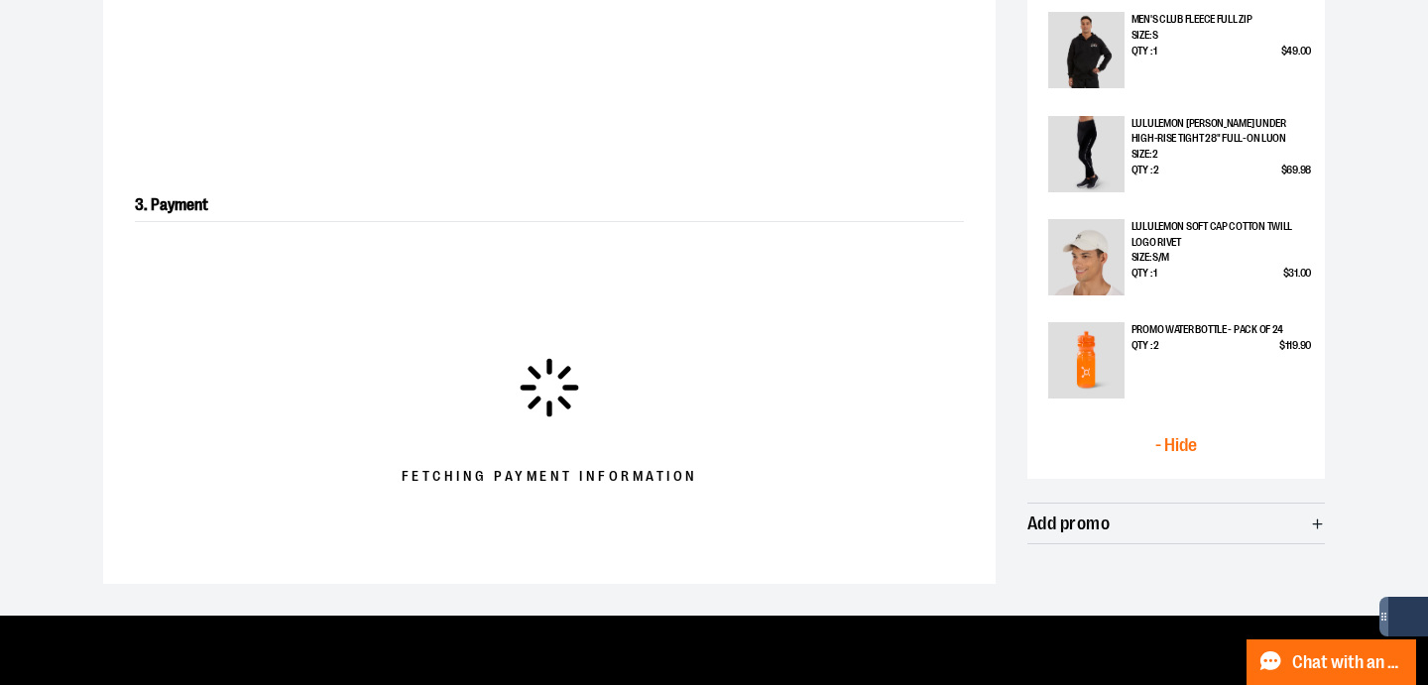
scroll to position [616, 0]
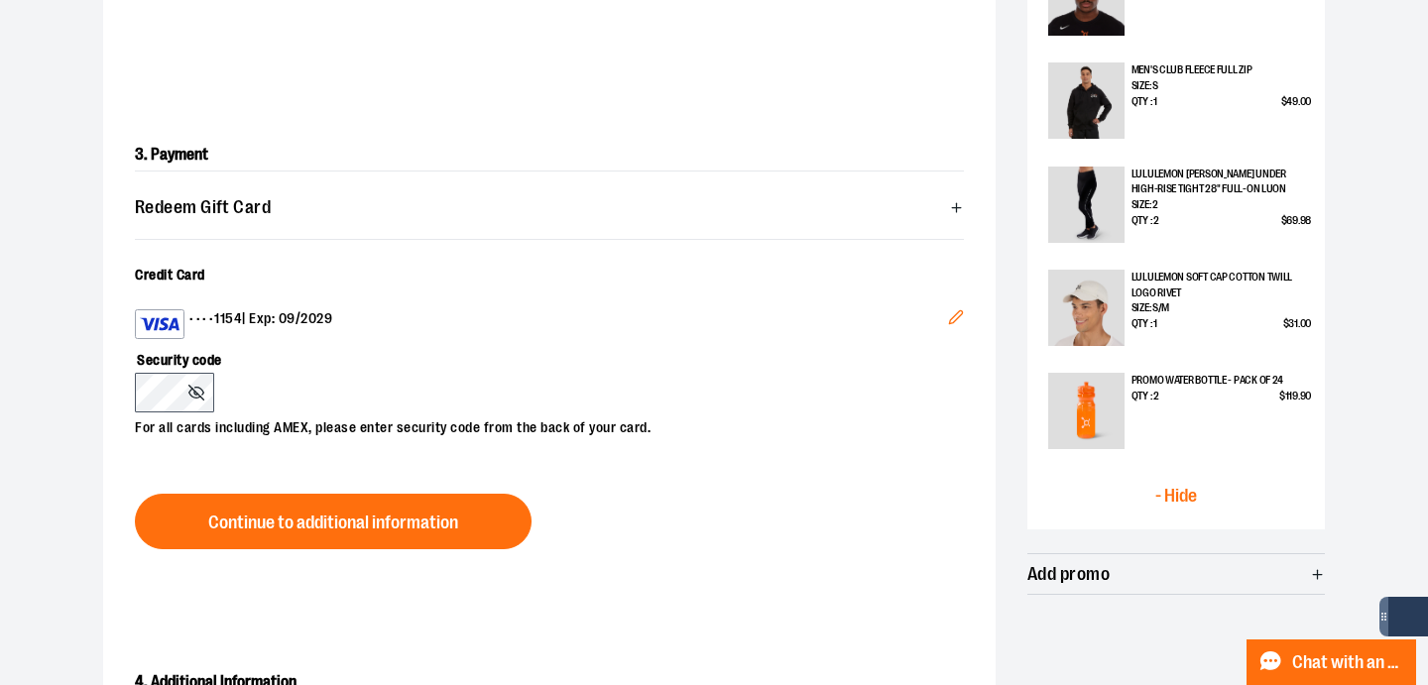
click at [118, 395] on div "3. Payment Redeem Gift Card Card number * Pin number * Apply gift card Cancel C…" at bounding box center [549, 370] width 892 height 527
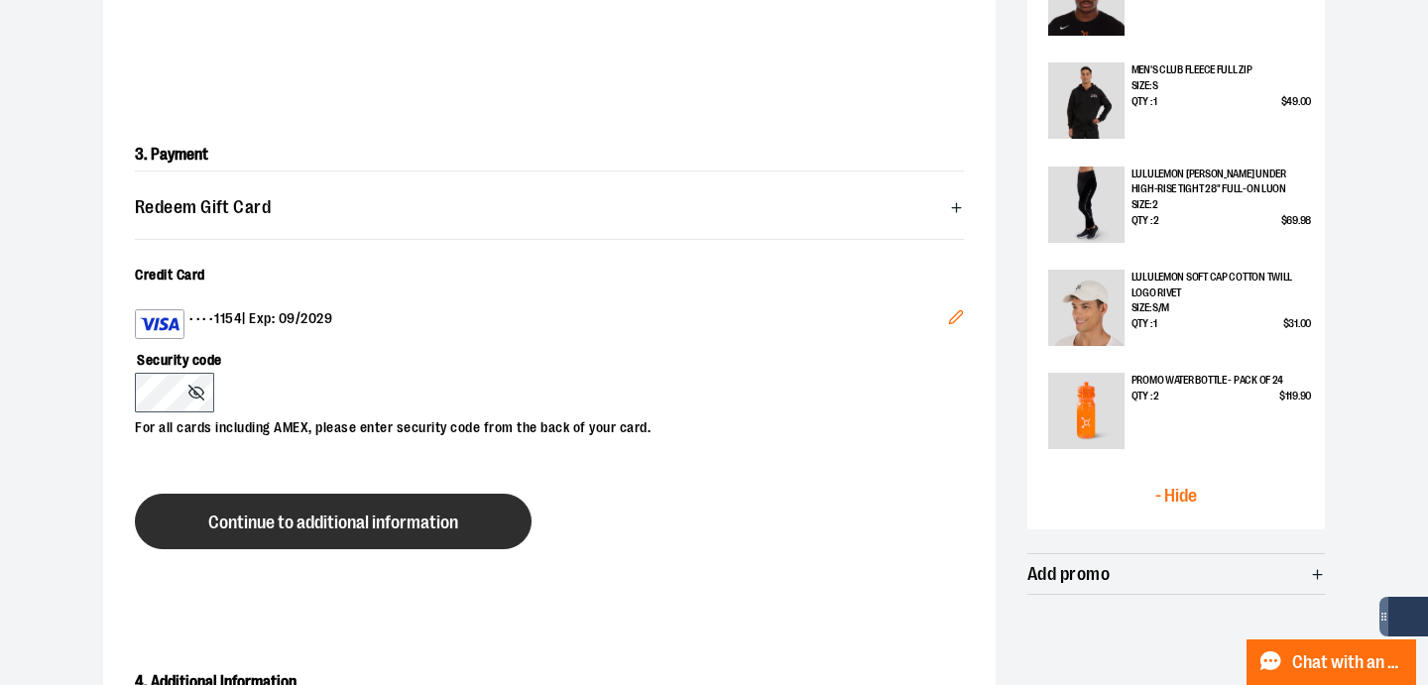
click at [247, 522] on span "Continue to additional information" at bounding box center [333, 523] width 250 height 19
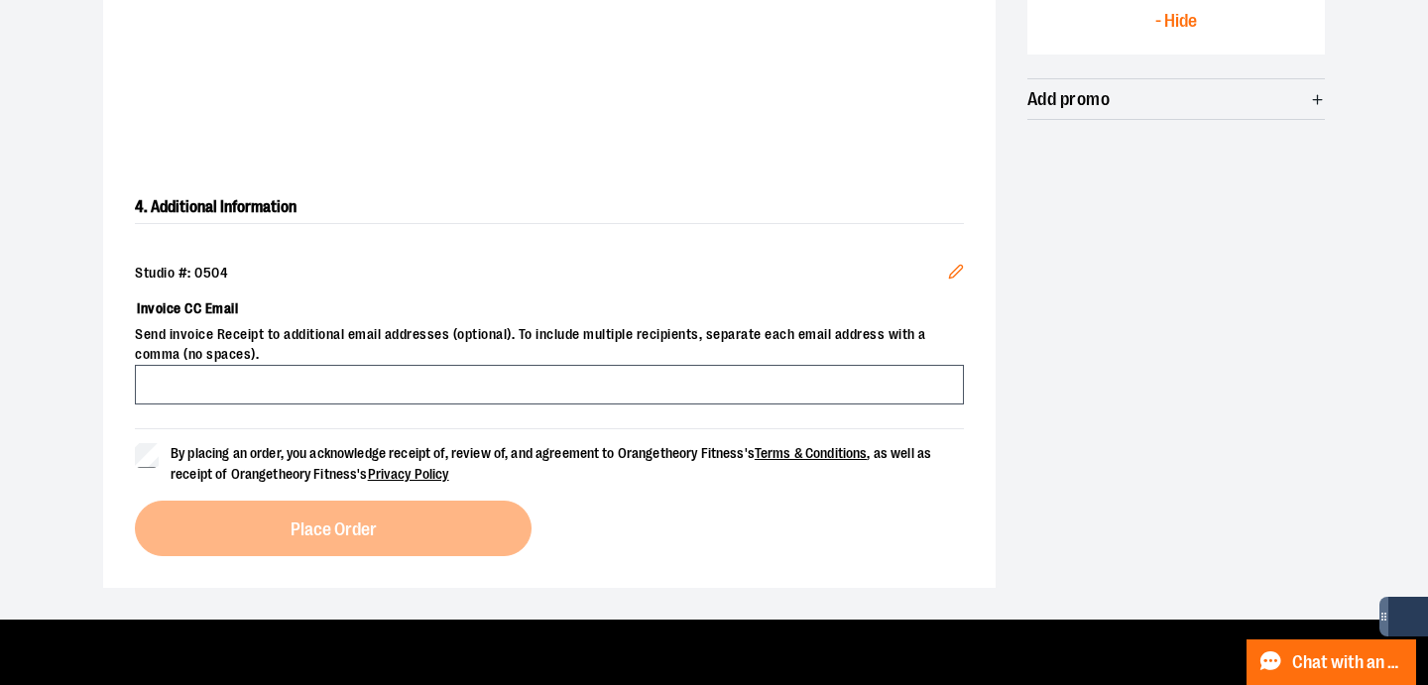
scroll to position [1091, 0]
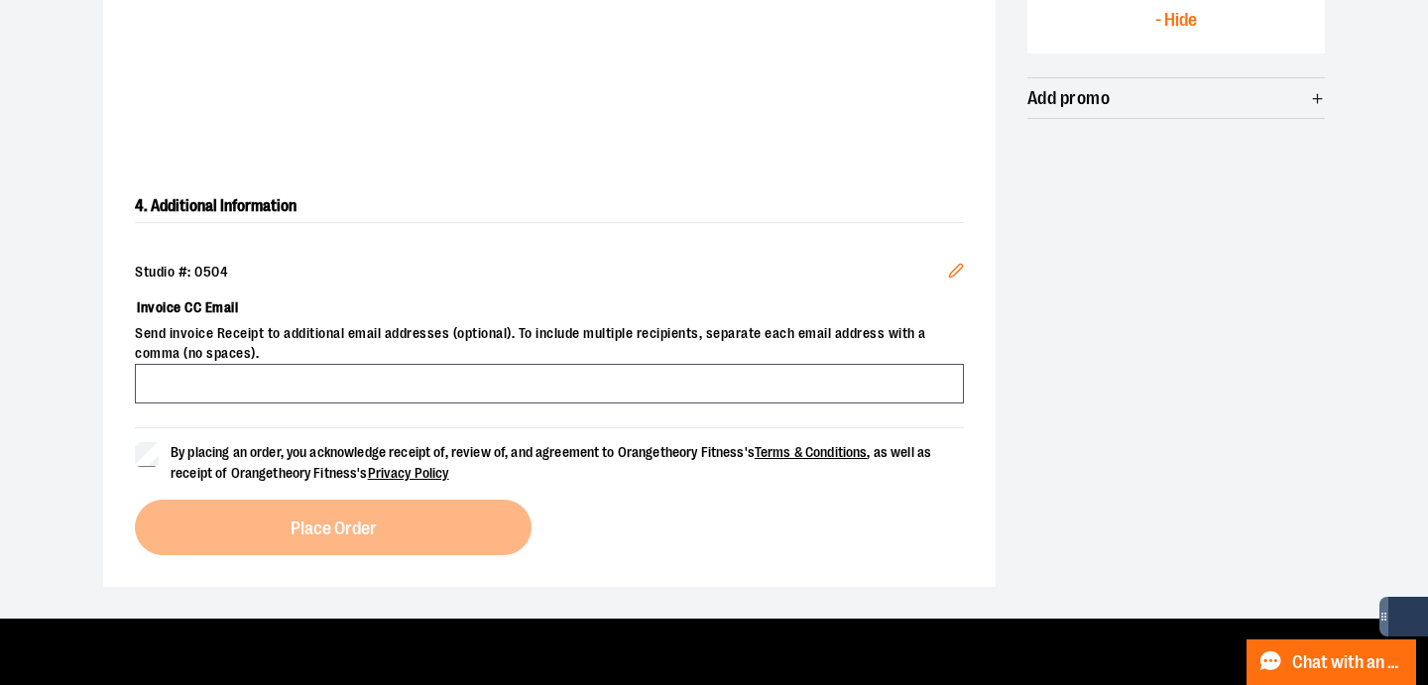
click at [128, 461] on div "4. Additional Information Studio #: 0504 Edit Invoice CC Email Send invoice Rec…" at bounding box center [549, 373] width 892 height 428
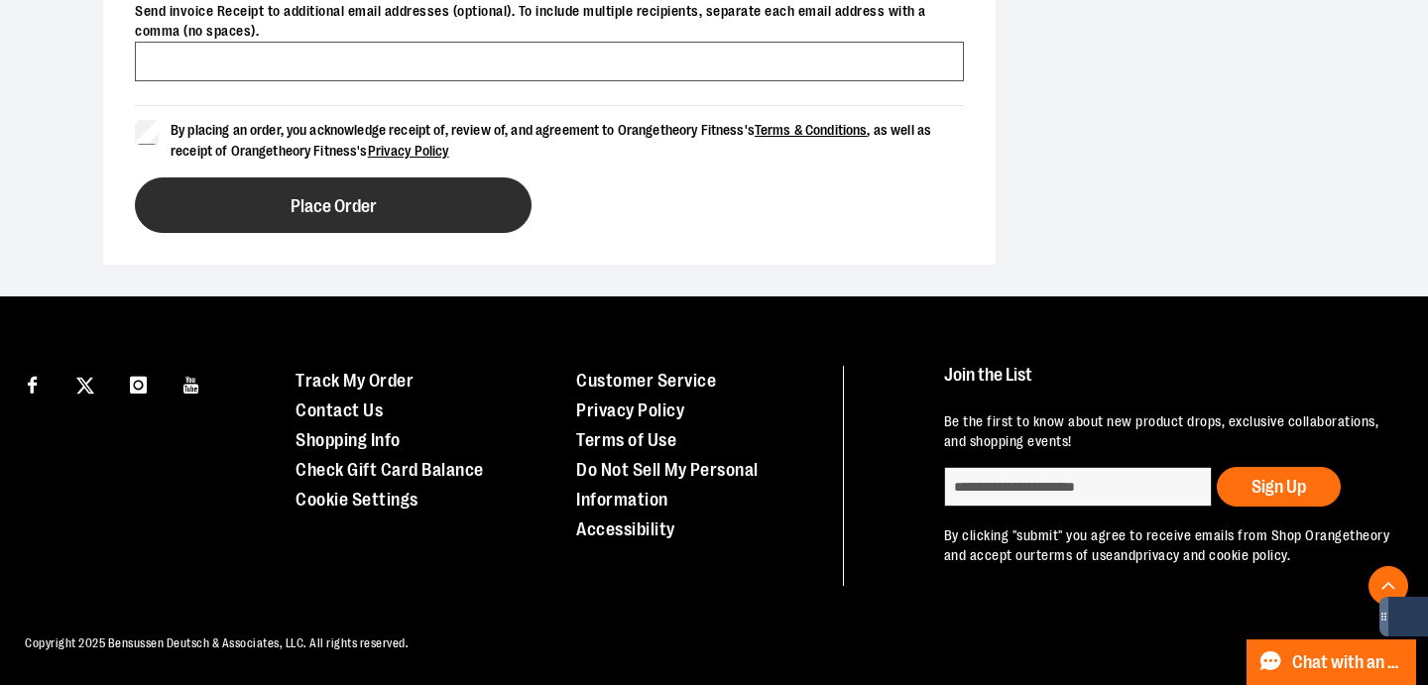
click at [304, 197] on span "Place Order" at bounding box center [333, 206] width 86 height 19
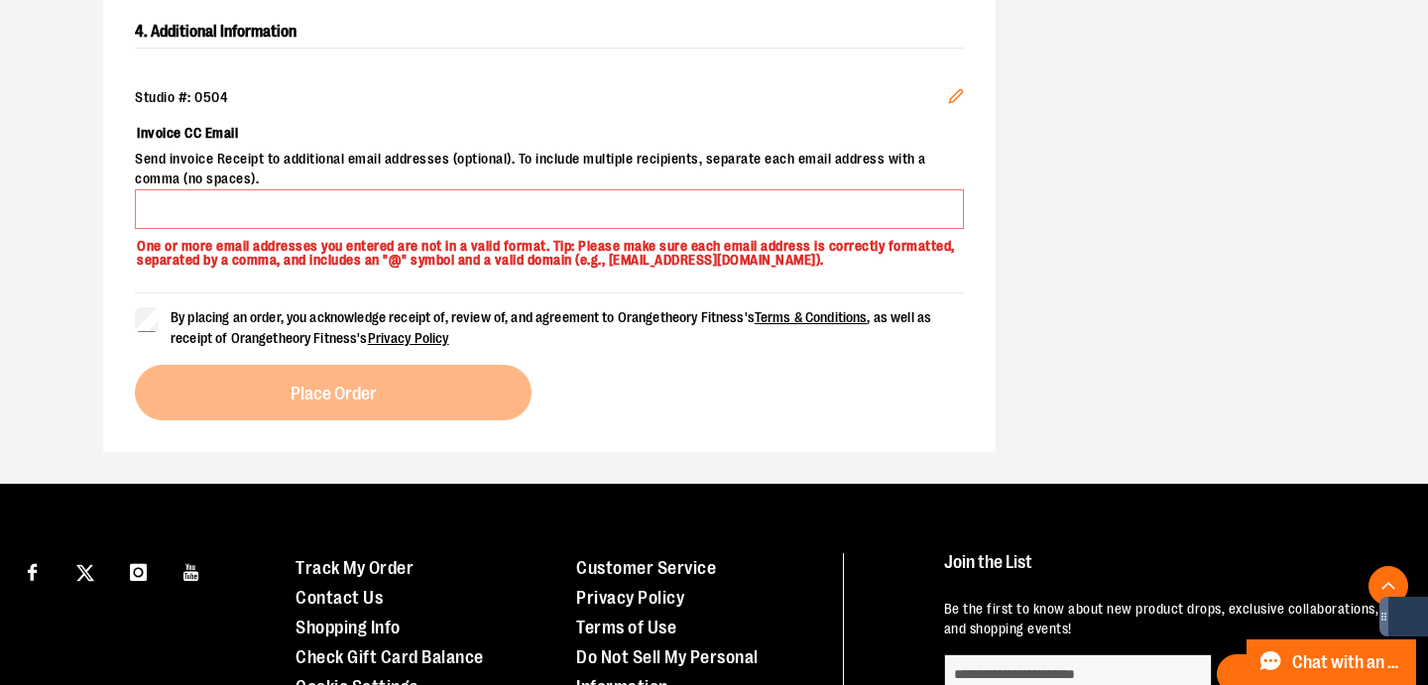
scroll to position [1258, 0]
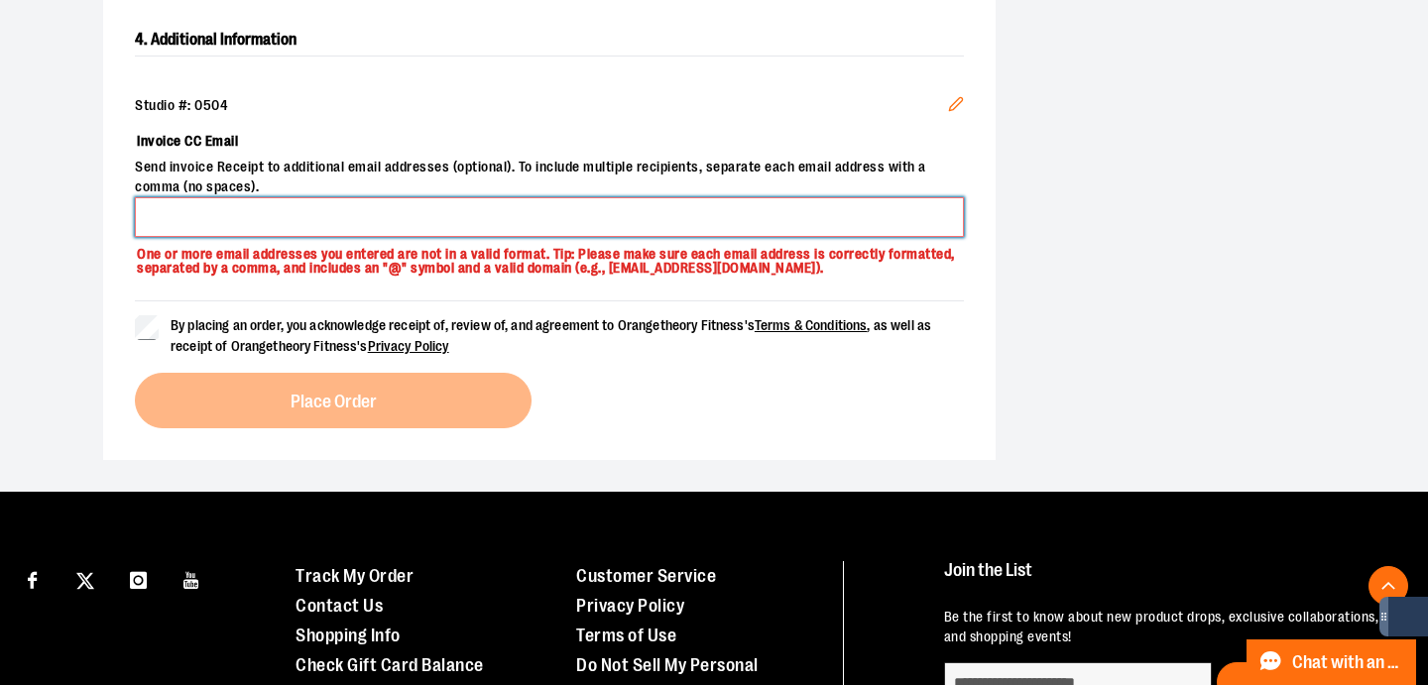
click at [295, 215] on input "Invoice CC Email" at bounding box center [549, 217] width 829 height 40
type input "**********"
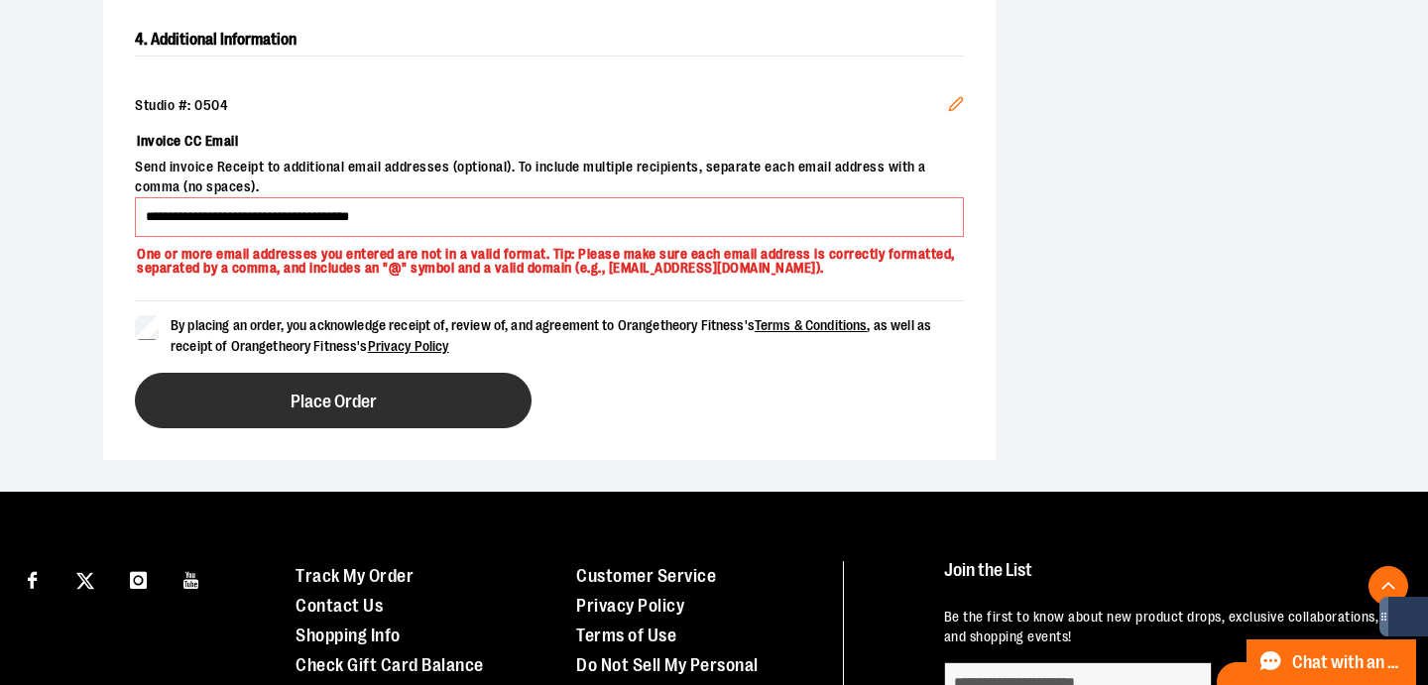
click at [259, 413] on button "Place Order" at bounding box center [333, 401] width 397 height 56
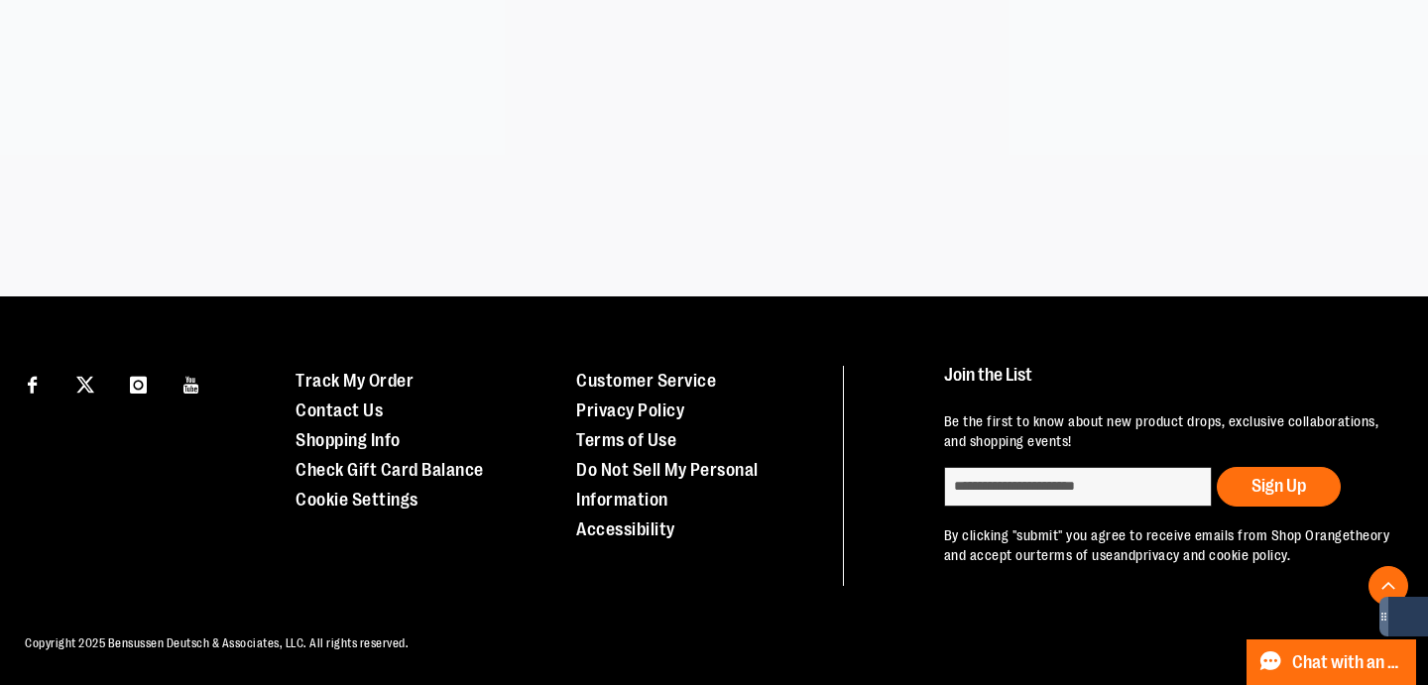
scroll to position [509, 0]
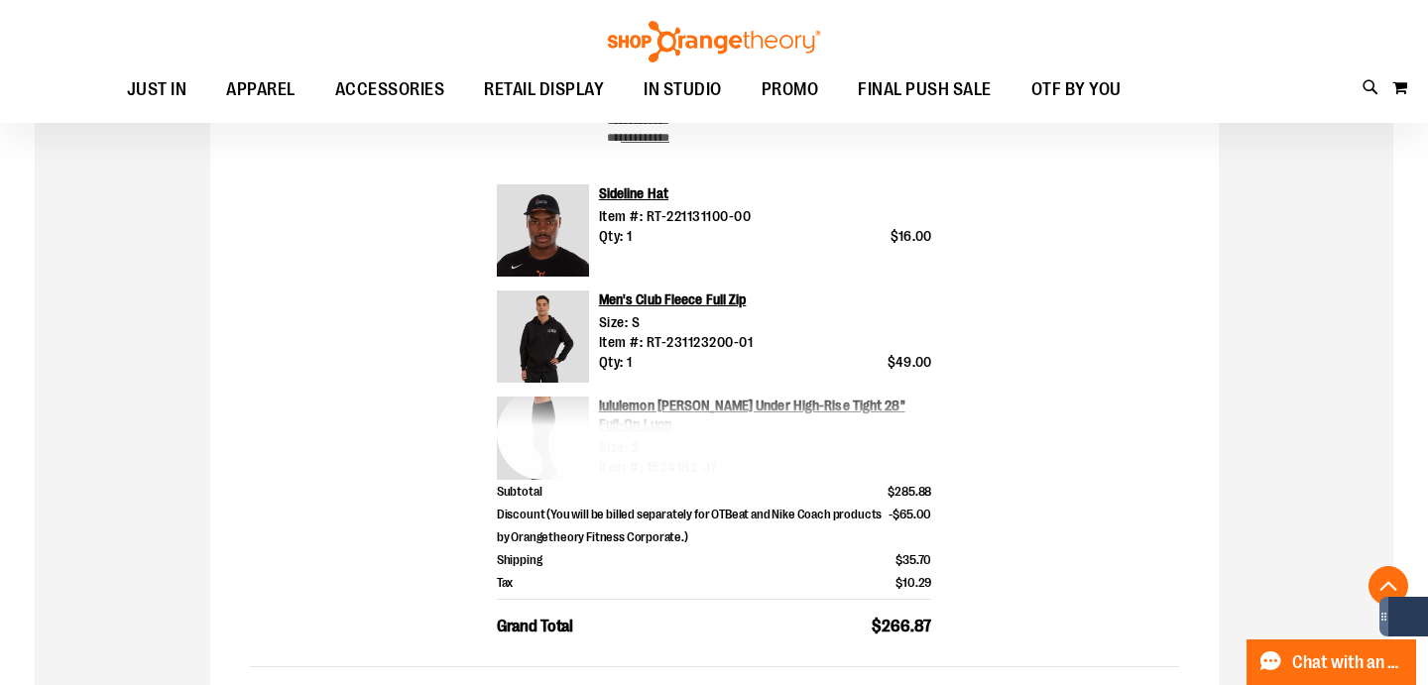
scroll to position [683, 0]
